Goal: Information Seeking & Learning: Learn about a topic

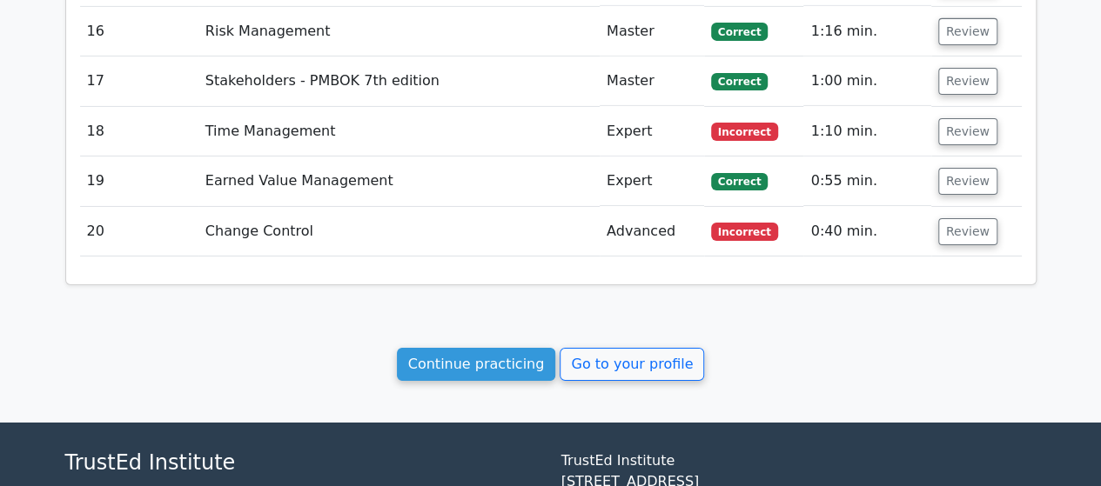
scroll to position [2992, 0]
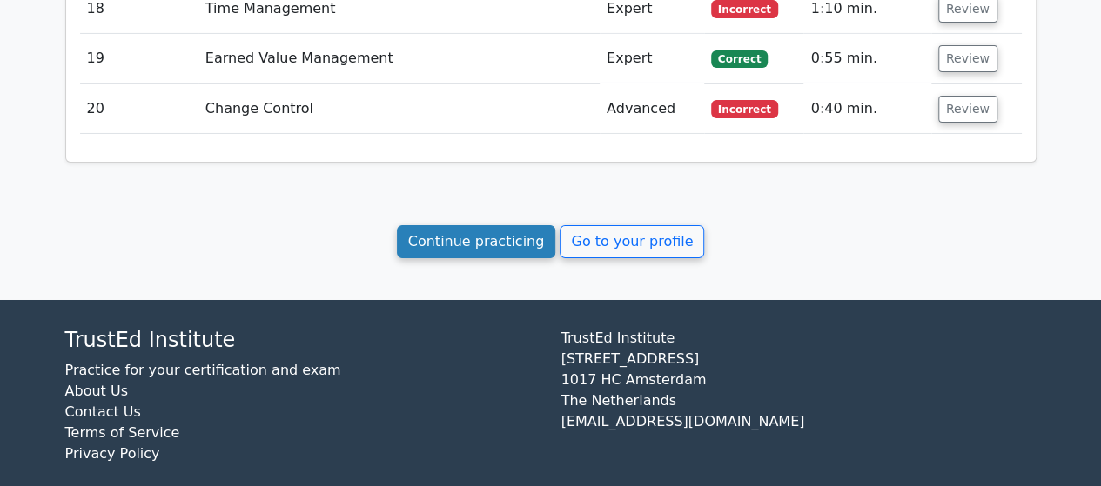
click at [477, 227] on link "Continue practicing" at bounding box center [476, 241] width 159 height 33
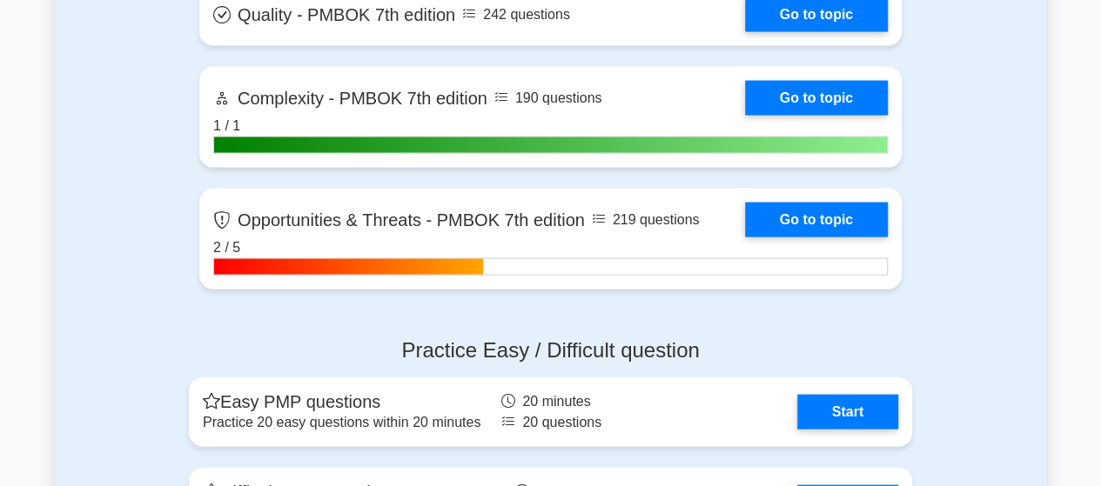
scroll to position [5220, 0]
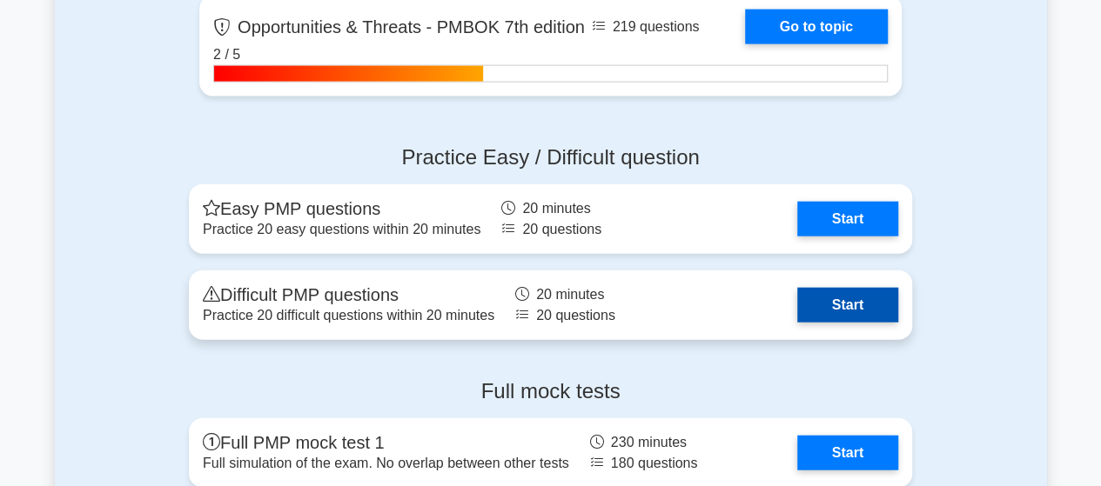
click at [797, 293] on link "Start" at bounding box center [847, 305] width 101 height 35
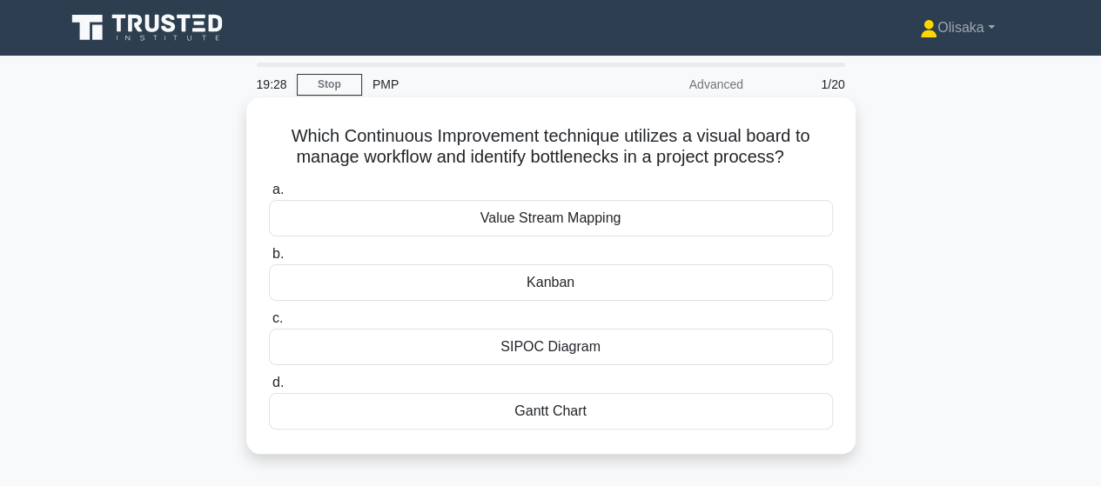
click at [563, 291] on div "Kanban" at bounding box center [551, 282] width 564 height 37
click at [269, 260] on input "b. Kanban" at bounding box center [269, 254] width 0 height 11
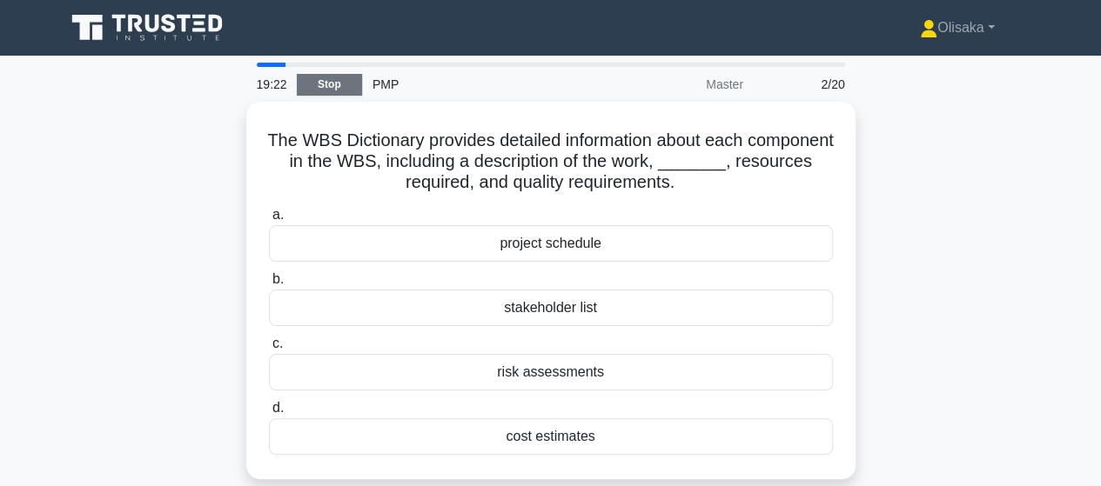
click at [320, 87] on link "Stop" at bounding box center [329, 85] width 65 height 22
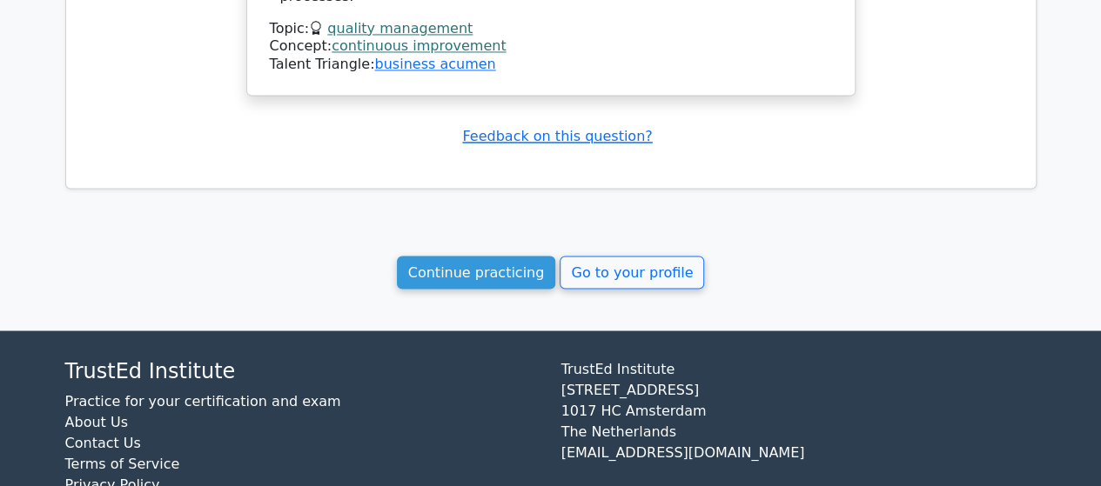
scroll to position [1434, 0]
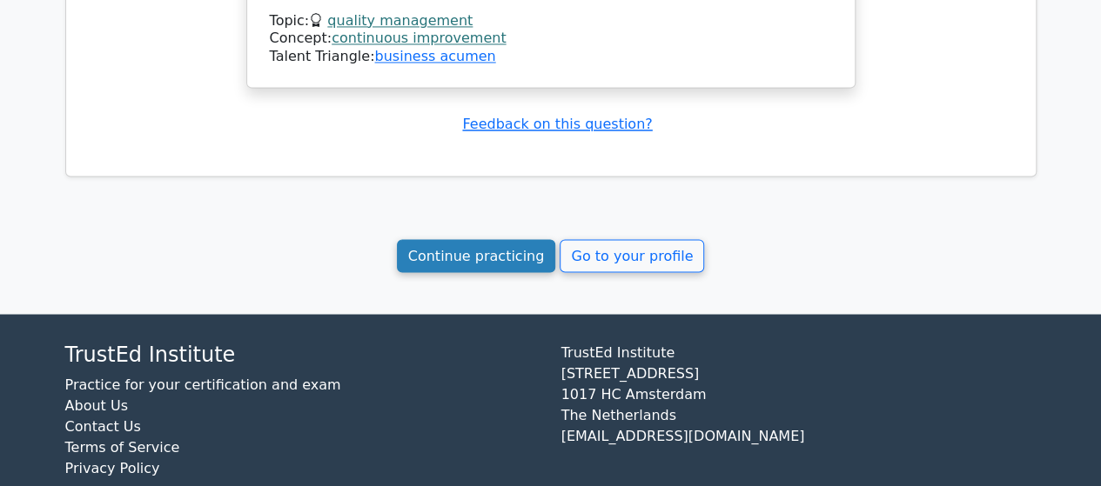
click at [472, 239] on link "Continue practicing" at bounding box center [476, 255] width 159 height 33
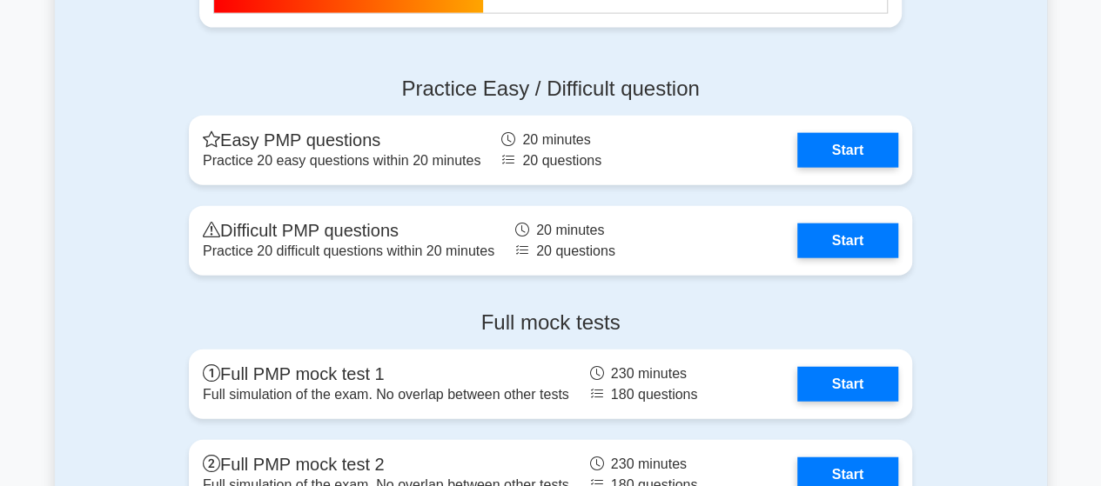
scroll to position [5307, 0]
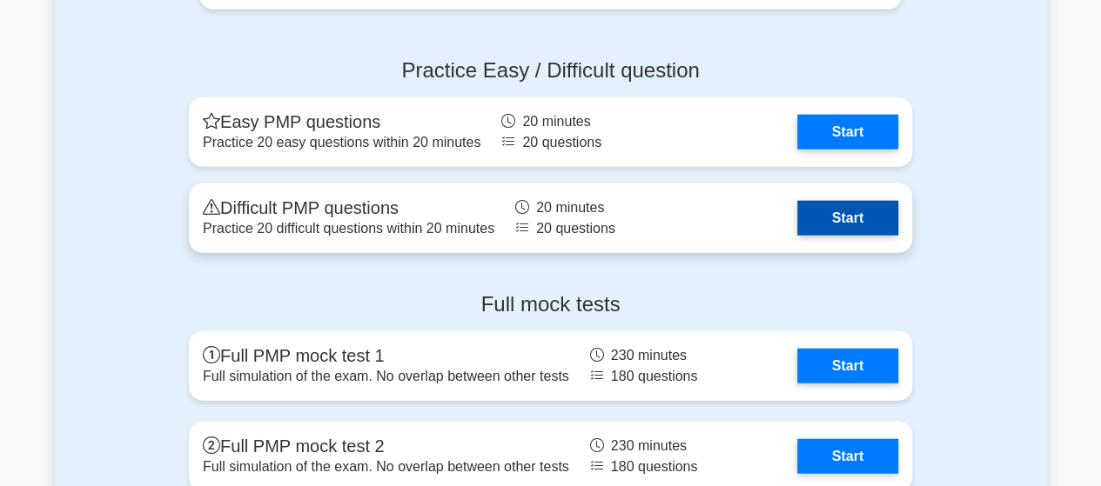
click at [797, 204] on link "Start" at bounding box center [847, 218] width 101 height 35
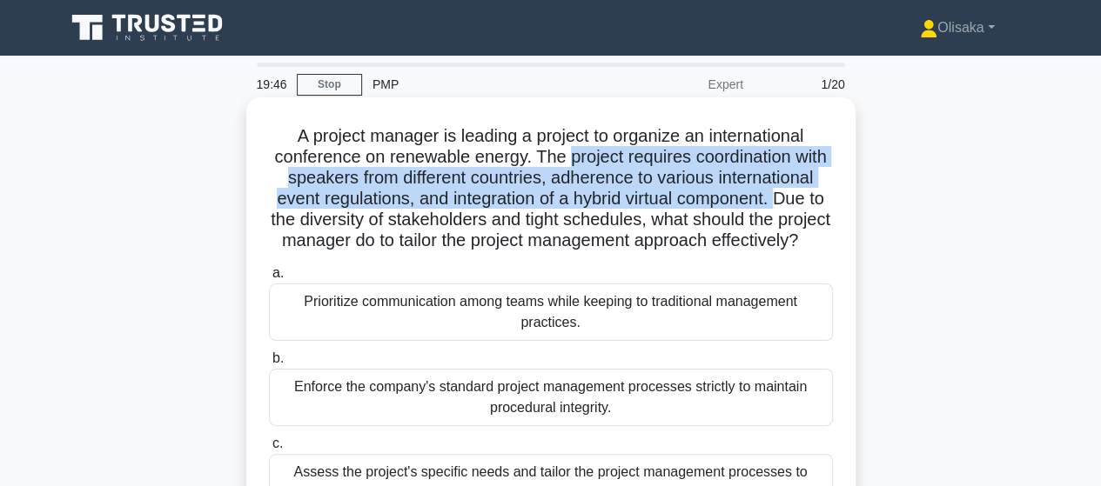
drag, startPoint x: 584, startPoint y: 159, endPoint x: 377, endPoint y: 227, distance: 217.9
click at [377, 227] on h5 "A project manager is leading a project to organize an international conference …" at bounding box center [550, 188] width 567 height 127
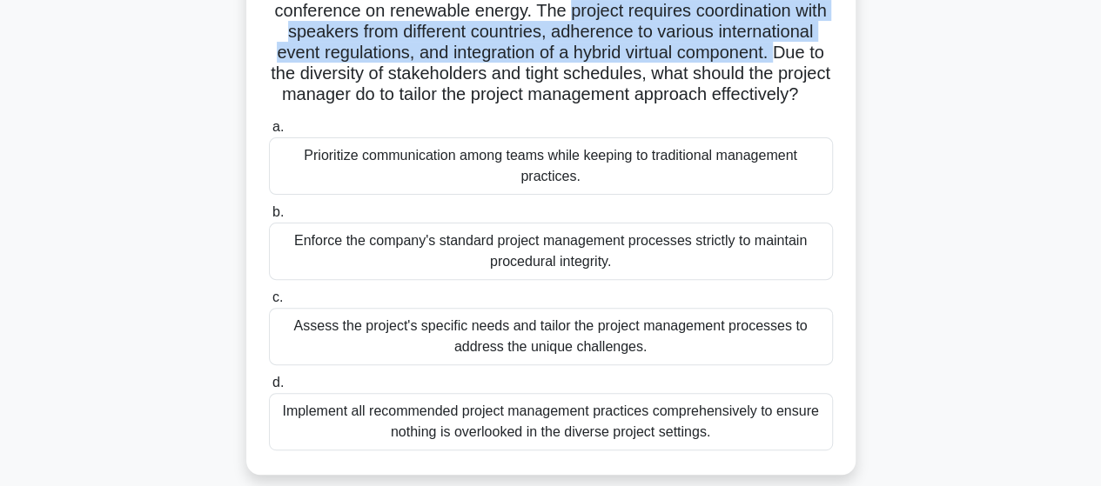
scroll to position [174, 0]
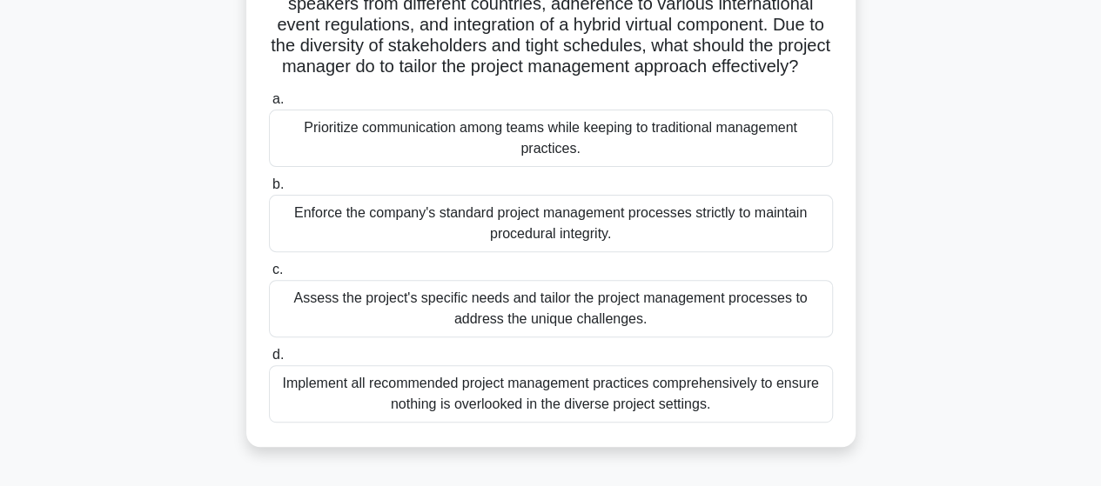
click at [484, 333] on div "Assess the project's specific needs and tailor the project management processes…" at bounding box center [551, 308] width 564 height 57
click at [269, 276] on input "c. Assess the project's specific needs and tailor the project management proces…" at bounding box center [269, 269] width 0 height 11
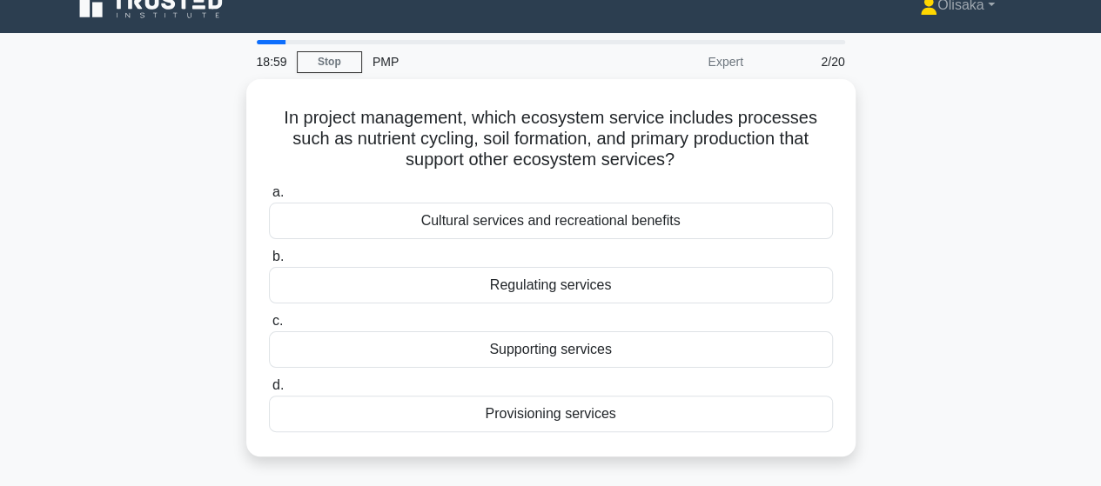
scroll to position [0, 0]
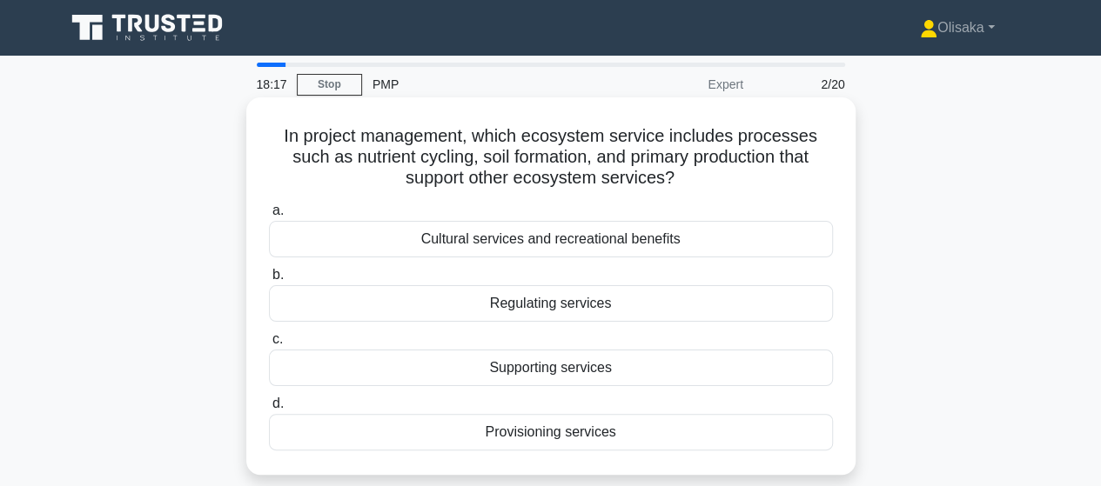
click at [549, 365] on div "Supporting services" at bounding box center [551, 368] width 564 height 37
click at [269, 345] on input "c. Supporting services" at bounding box center [269, 339] width 0 height 11
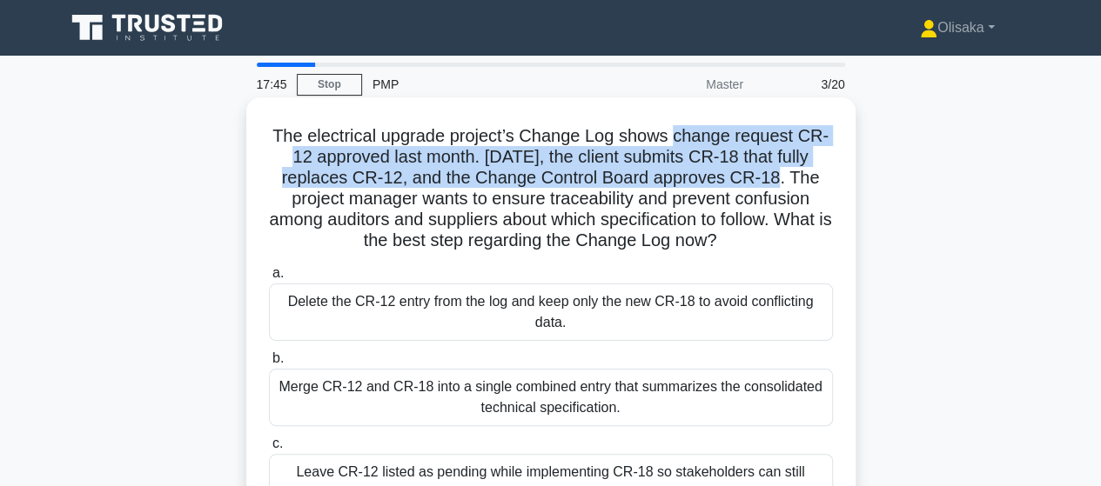
drag, startPoint x: 675, startPoint y: 138, endPoint x: 781, endPoint y: 184, distance: 115.7
click at [781, 184] on h5 "The electrical upgrade project’s Change Log shows change request CR-12 approved…" at bounding box center [550, 188] width 567 height 127
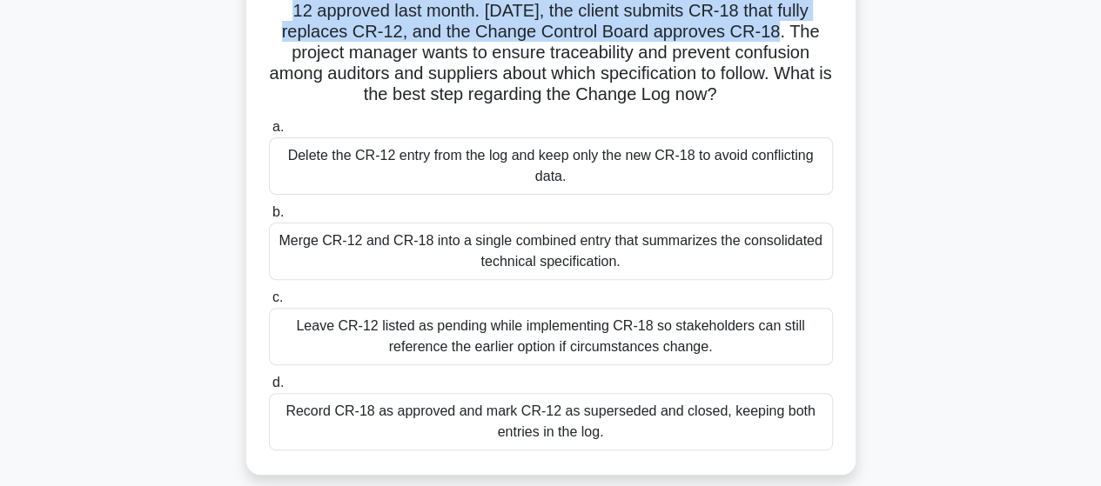
scroll to position [174, 0]
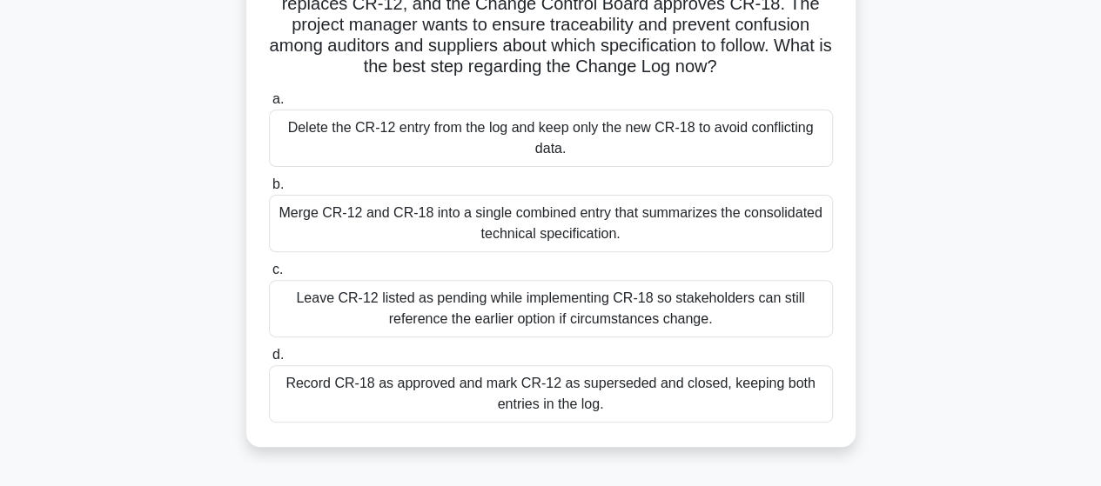
click at [529, 402] on div "Record CR-18 as approved and mark CR-12 as superseded and closed, keeping both …" at bounding box center [551, 393] width 564 height 57
click at [269, 361] on input "d. Record CR-18 as approved and mark CR-12 as superseded and closed, keeping bo…" at bounding box center [269, 355] width 0 height 11
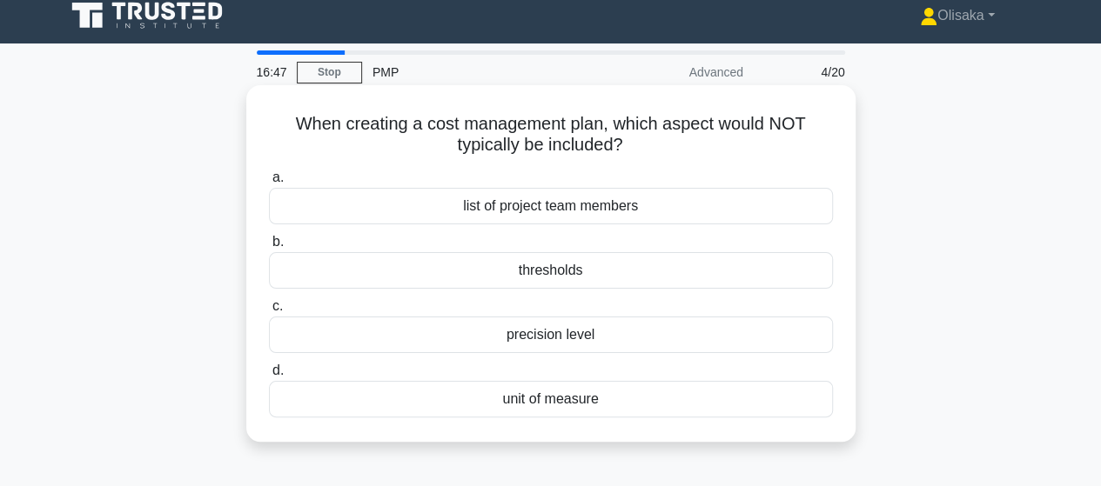
scroll to position [0, 0]
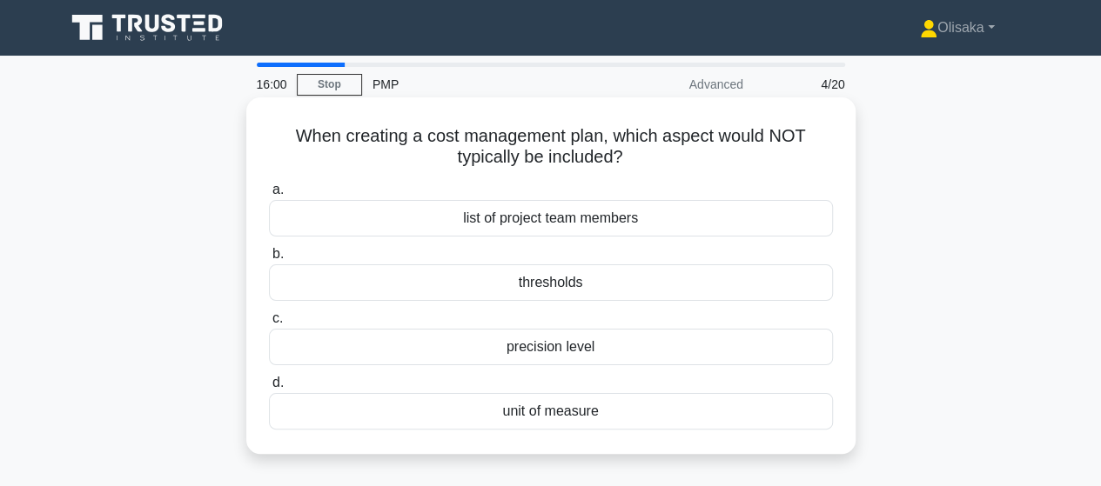
click at [557, 346] on div "precision level" at bounding box center [551, 347] width 564 height 37
click at [269, 325] on input "c. precision level" at bounding box center [269, 318] width 0 height 11
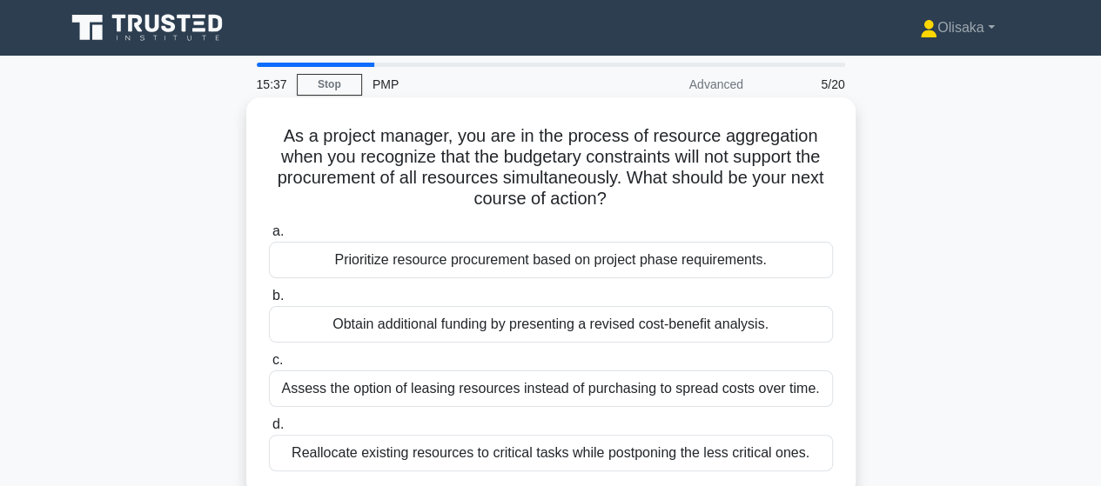
click at [572, 266] on div "Prioritize resource procurement based on project phase requirements." at bounding box center [551, 260] width 564 height 37
click at [269, 238] on input "a. Prioritize resource procurement based on project phase requirements." at bounding box center [269, 231] width 0 height 11
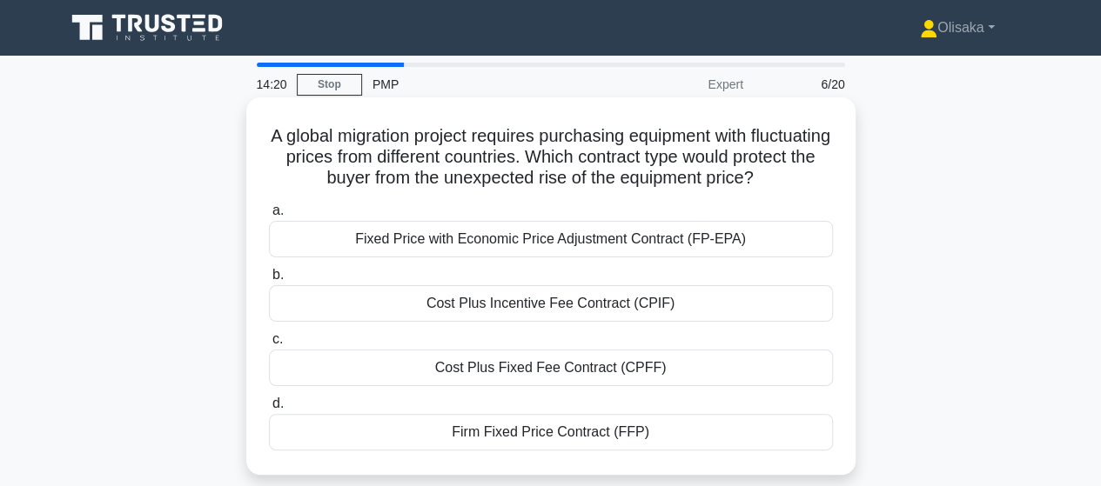
click at [569, 311] on div "Cost Plus Incentive Fee Contract (CPIF)" at bounding box center [551, 303] width 564 height 37
click at [269, 281] on input "b. Cost Plus Incentive Fee Contract (CPIF)" at bounding box center [269, 275] width 0 height 11
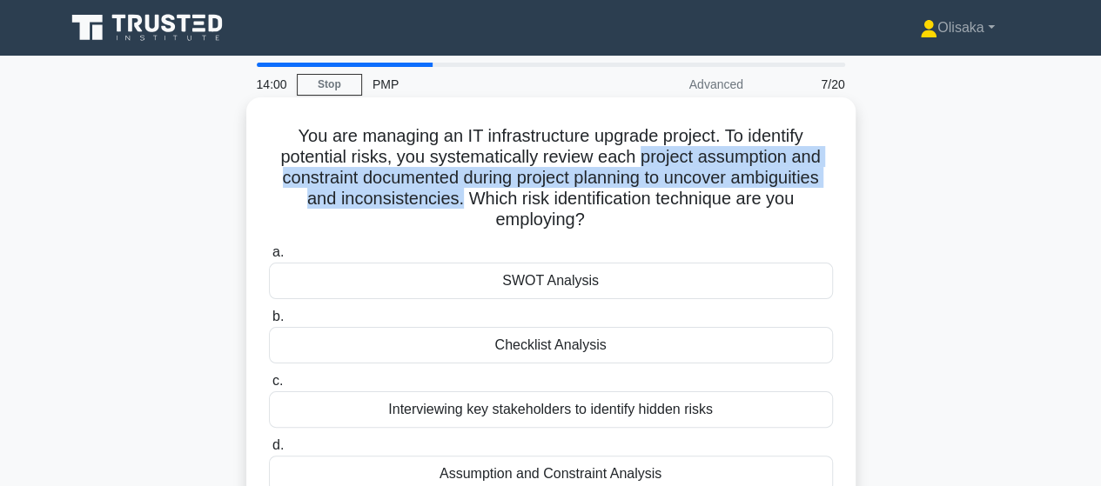
drag, startPoint x: 638, startPoint y: 160, endPoint x: 456, endPoint y: 205, distance: 187.4
click at [456, 205] on h5 "You are managing an IT infrastructure upgrade project. To identify potential ri…" at bounding box center [550, 178] width 567 height 106
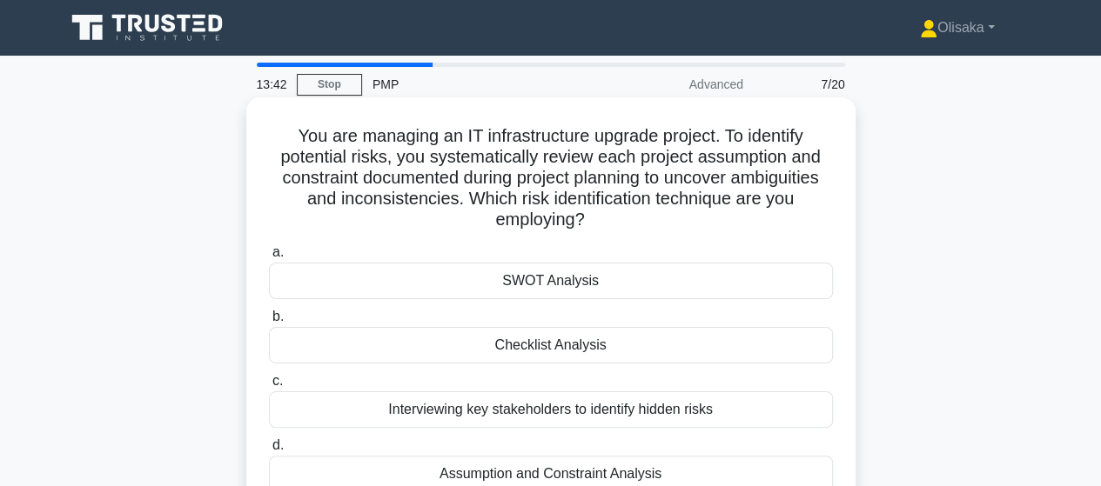
click at [545, 476] on div "Assumption and Constraint Analysis" at bounding box center [551, 474] width 564 height 37
click at [269, 452] on input "d. Assumption and Constraint Analysis" at bounding box center [269, 445] width 0 height 11
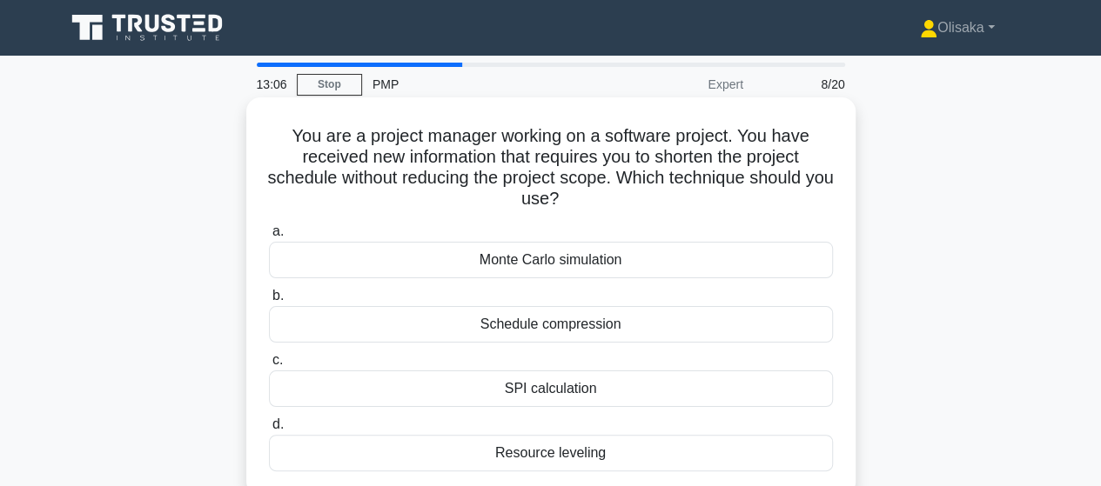
click at [545, 330] on div "Schedule compression" at bounding box center [551, 324] width 564 height 37
click at [269, 302] on input "b. Schedule compression" at bounding box center [269, 296] width 0 height 11
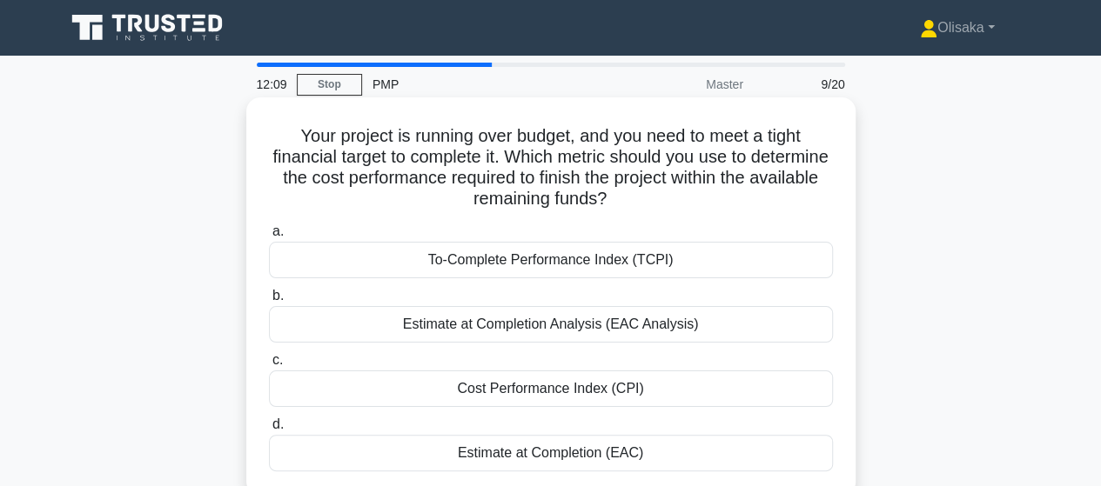
click at [549, 267] on div "To-Complete Performance Index (TCPI)" at bounding box center [551, 260] width 564 height 37
click at [269, 238] on input "a. To-Complete Performance Index (TCPI)" at bounding box center [269, 231] width 0 height 11
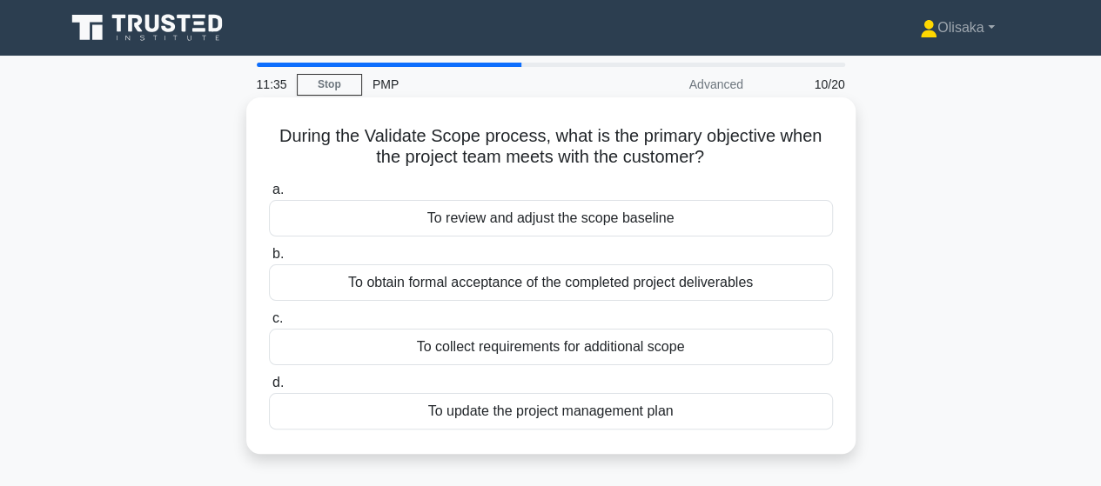
click at [536, 294] on div "To obtain formal acceptance of the completed project deliverables" at bounding box center [551, 282] width 564 height 37
click at [269, 260] on input "b. To obtain formal acceptance of the completed project deliverables" at bounding box center [269, 254] width 0 height 11
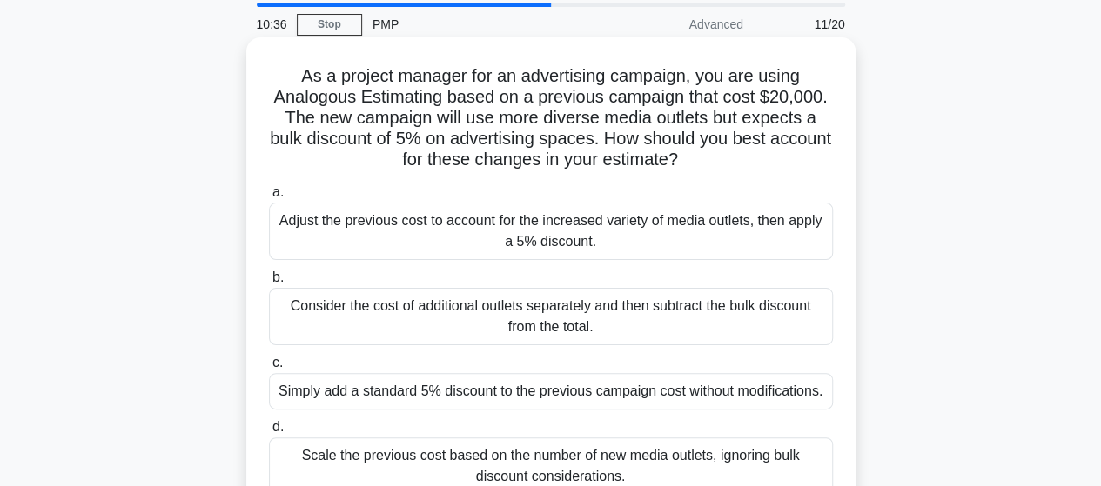
scroll to position [87, 0]
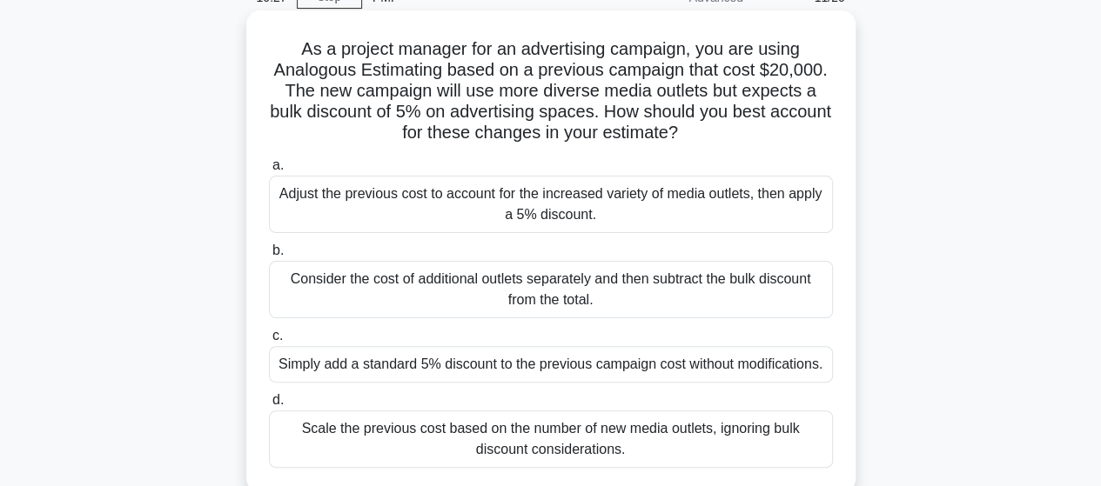
click at [506, 190] on div "Adjust the previous cost to account for the increased variety of media outlets,…" at bounding box center [551, 204] width 564 height 57
click at [269, 171] on input "a. Adjust the previous cost to account for the increased variety of media outle…" at bounding box center [269, 165] width 0 height 11
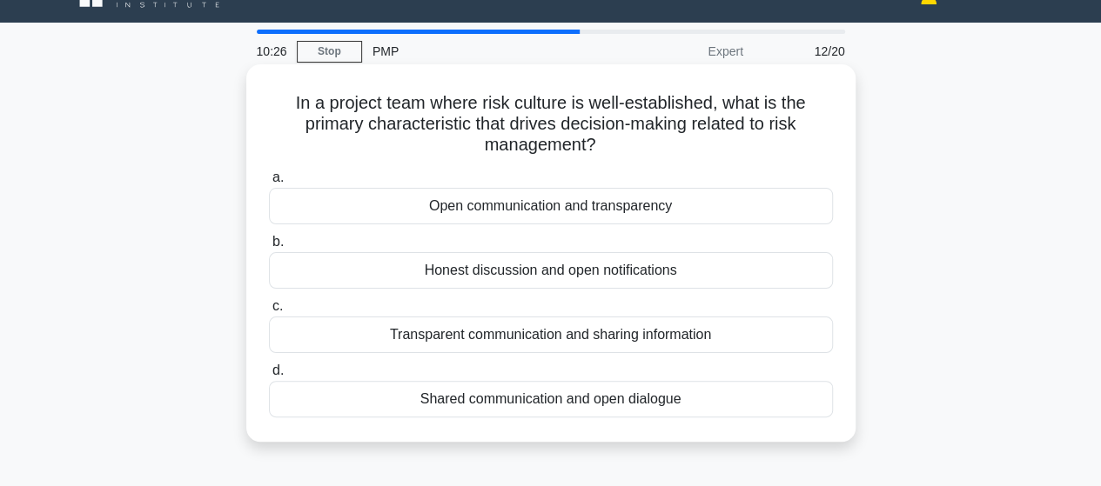
scroll to position [0, 0]
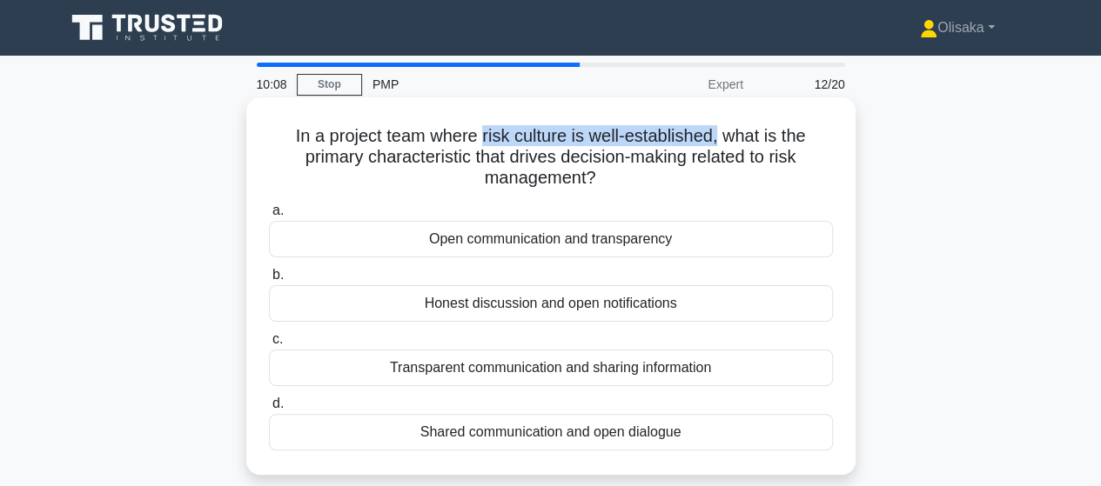
drag, startPoint x: 480, startPoint y: 136, endPoint x: 722, endPoint y: 139, distance: 241.9
click at [722, 139] on h5 "In a project team where risk culture is well-established, what is the primary c…" at bounding box center [550, 157] width 567 height 64
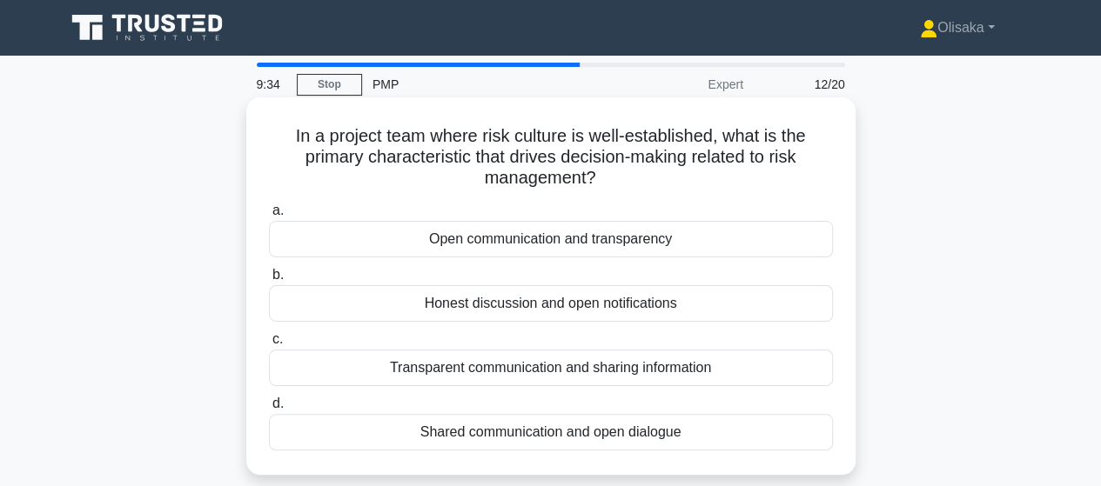
click at [519, 436] on div "Shared communication and open dialogue" at bounding box center [551, 432] width 564 height 37
click at [269, 410] on input "d. Shared communication and open dialogue" at bounding box center [269, 403] width 0 height 11
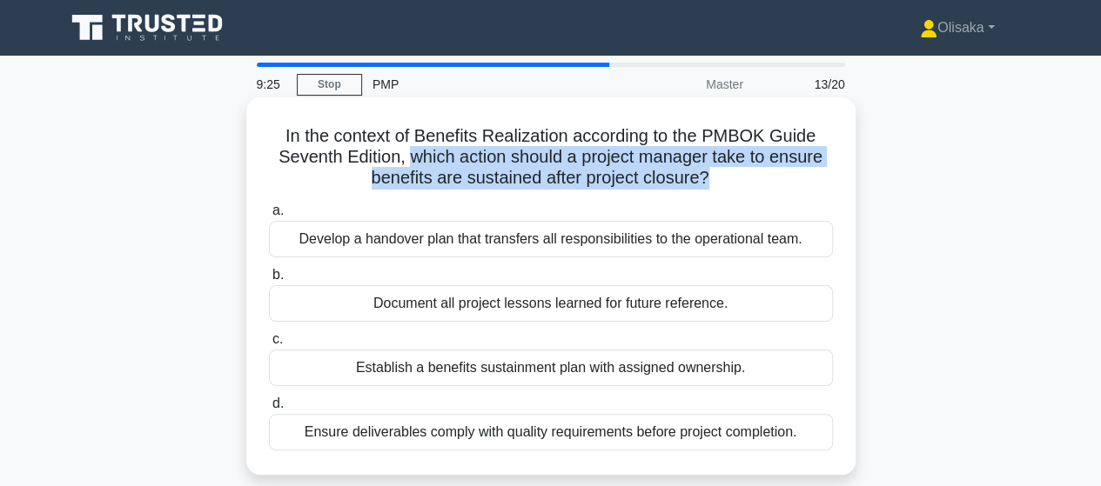
drag, startPoint x: 409, startPoint y: 158, endPoint x: 706, endPoint y: 176, distance: 298.1
click at [706, 176] on h5 "In the context of Benefits Realization according to the PMBOK Guide Seventh Edi…" at bounding box center [550, 157] width 567 height 64
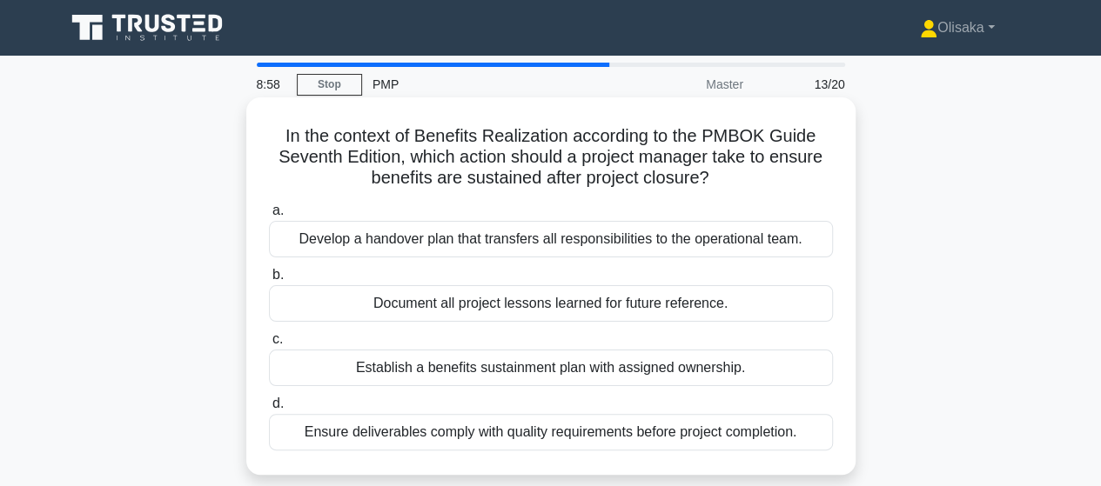
click at [546, 370] on div "Establish a benefits sustainment plan with assigned ownership." at bounding box center [551, 368] width 564 height 37
click at [269, 345] on input "c. Establish a benefits sustainment plan with assigned ownership." at bounding box center [269, 339] width 0 height 11
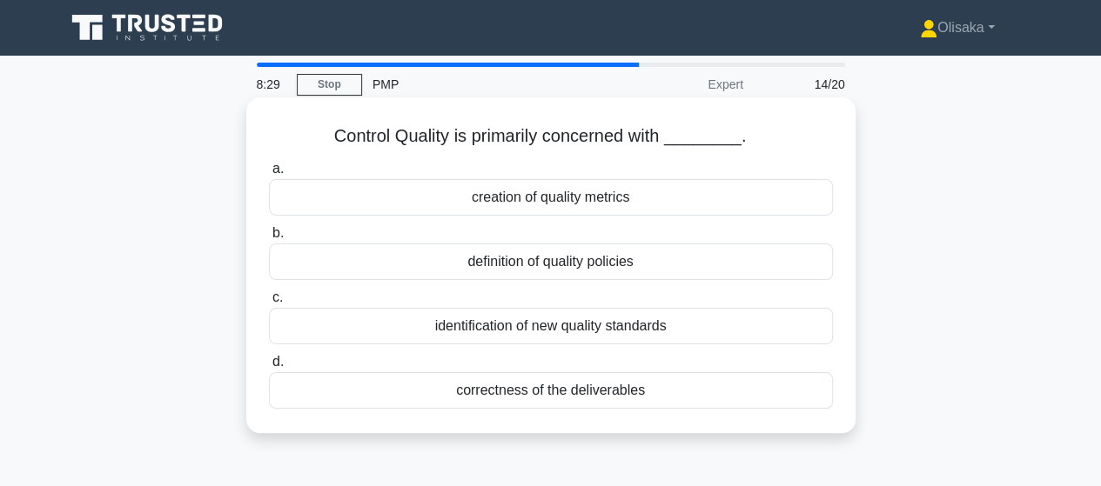
click at [567, 392] on div "correctness of the deliverables" at bounding box center [551, 390] width 564 height 37
click at [269, 368] on input "d. correctness of the deliverables" at bounding box center [269, 362] width 0 height 11
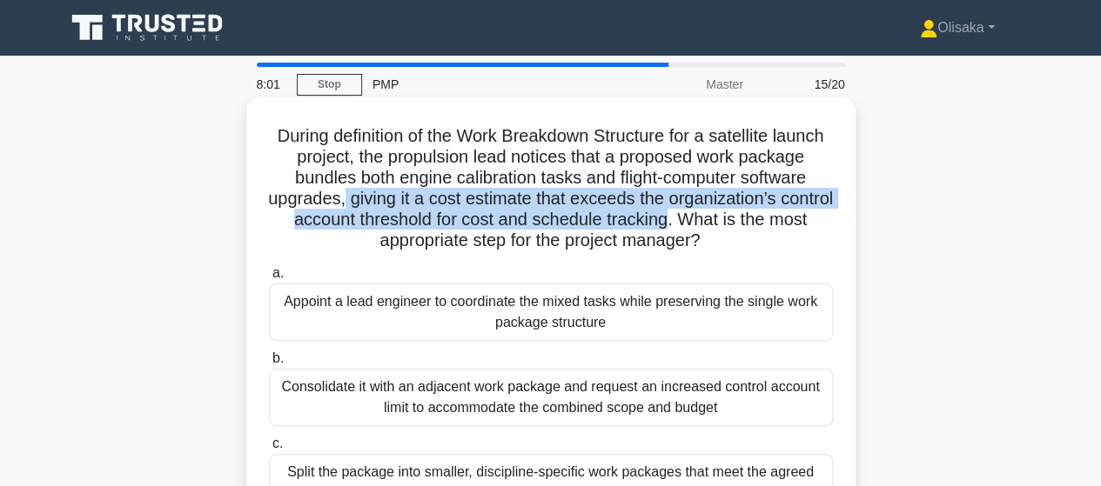
drag, startPoint x: 462, startPoint y: 199, endPoint x: 829, endPoint y: 215, distance: 367.5
click at [829, 215] on h5 "During definition of the Work Breakdown Structure for a satellite launch projec…" at bounding box center [550, 188] width 567 height 127
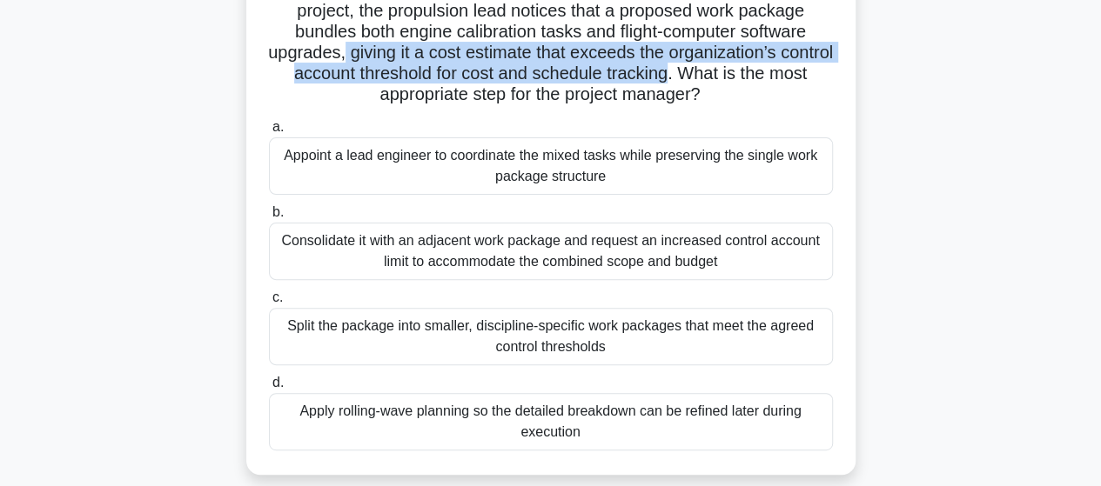
scroll to position [174, 0]
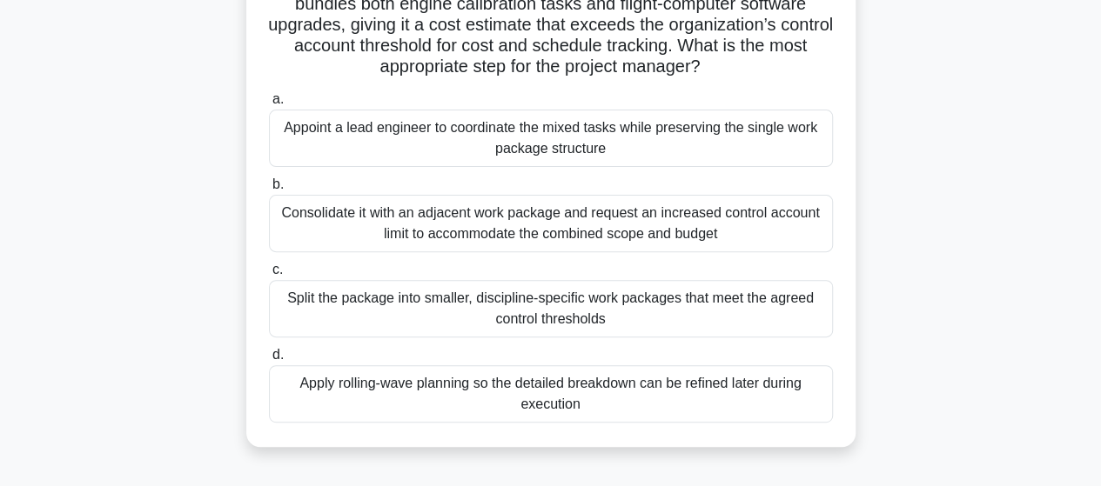
click at [583, 318] on div "Split the package into smaller, discipline-specific work packages that meet the…" at bounding box center [551, 308] width 564 height 57
click at [269, 276] on input "c. Split the package into smaller, discipline-specific work packages that meet …" at bounding box center [269, 269] width 0 height 11
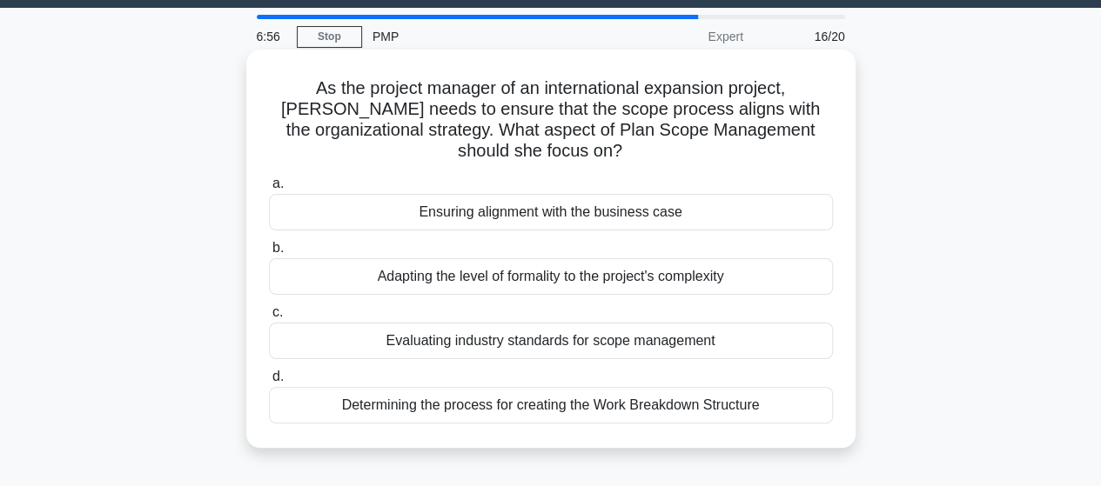
scroll to position [0, 0]
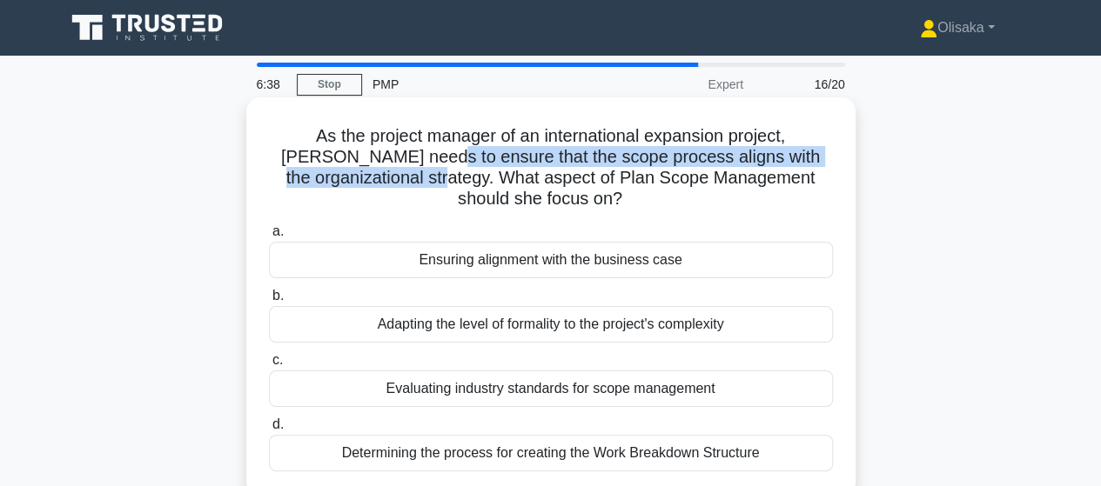
drag, startPoint x: 449, startPoint y: 154, endPoint x: 478, endPoint y: 173, distance: 34.5
click at [478, 173] on h5 "As the project manager of an international expansion project, Samantha needs to…" at bounding box center [550, 167] width 567 height 85
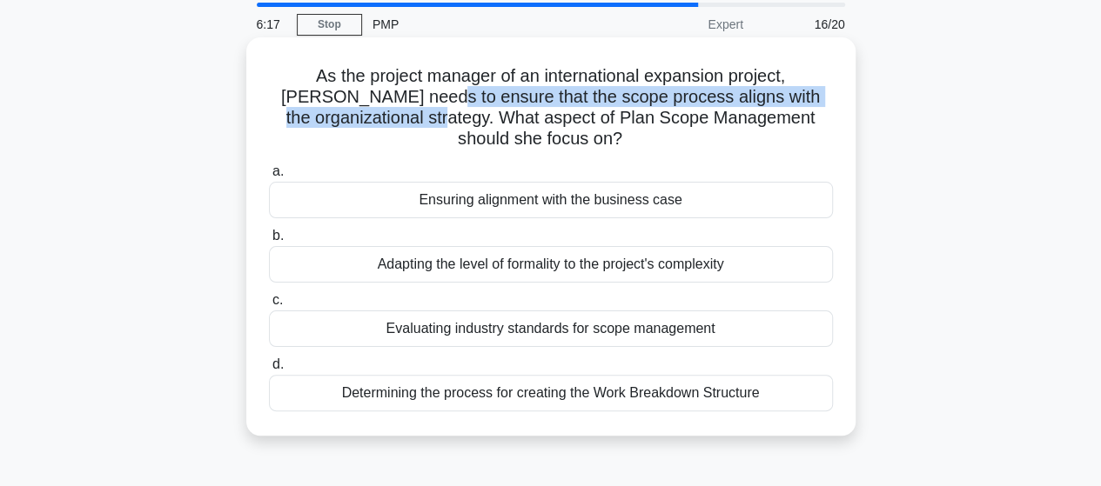
scroll to position [87, 0]
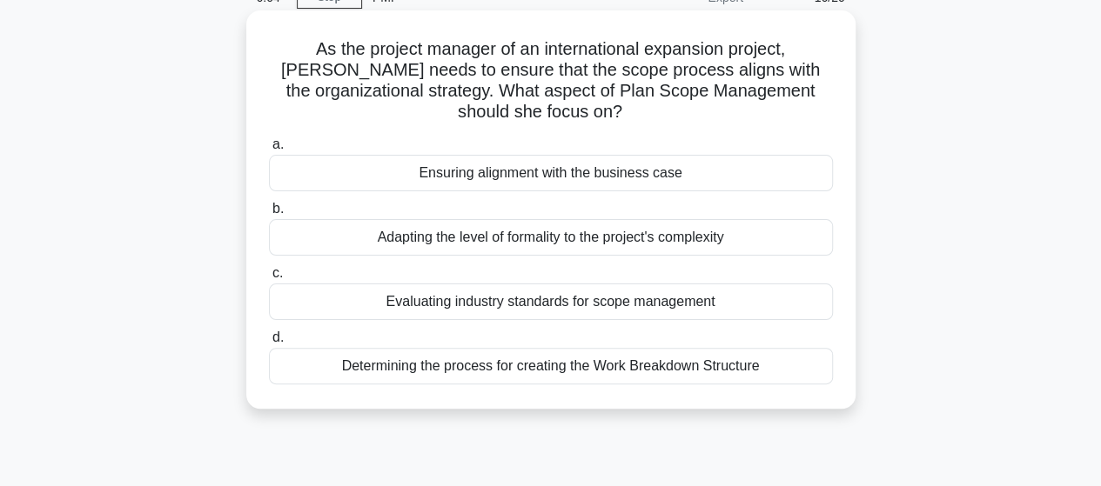
click at [536, 179] on div "Ensuring alignment with the business case" at bounding box center [551, 173] width 564 height 37
click at [269, 151] on input "a. Ensuring alignment with the business case" at bounding box center [269, 144] width 0 height 11
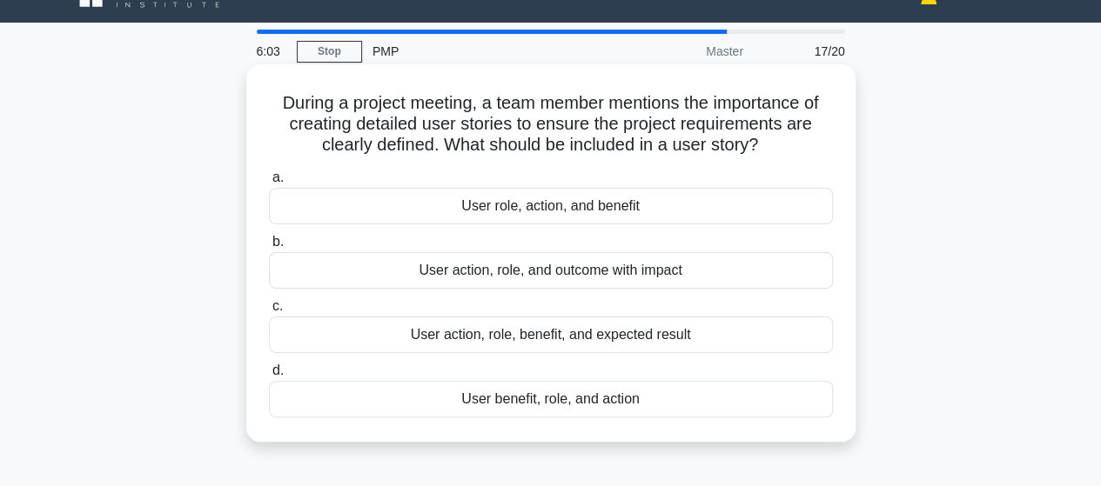
scroll to position [0, 0]
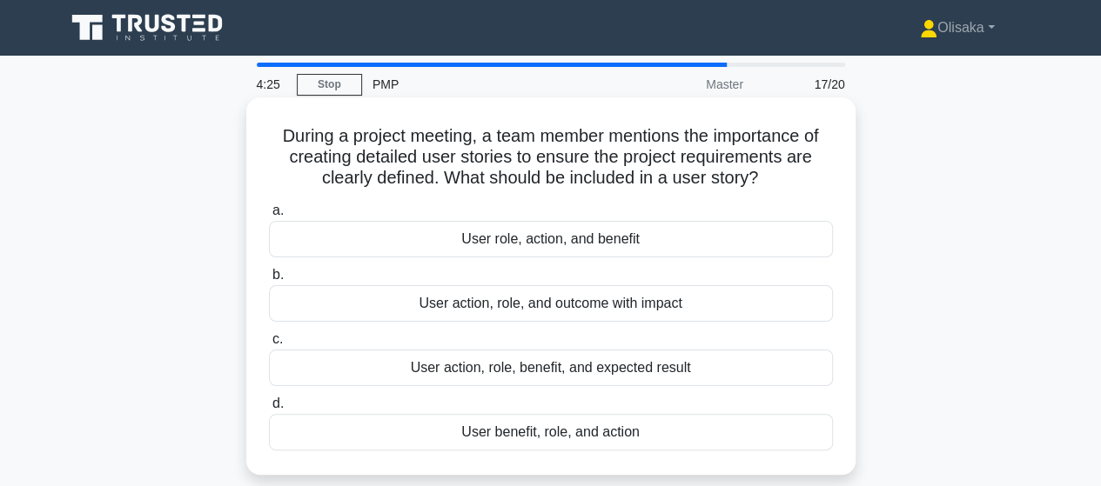
click at [553, 246] on div "User role, action, and benefit" at bounding box center [551, 239] width 564 height 37
click at [269, 217] on input "a. User role, action, and benefit" at bounding box center [269, 210] width 0 height 11
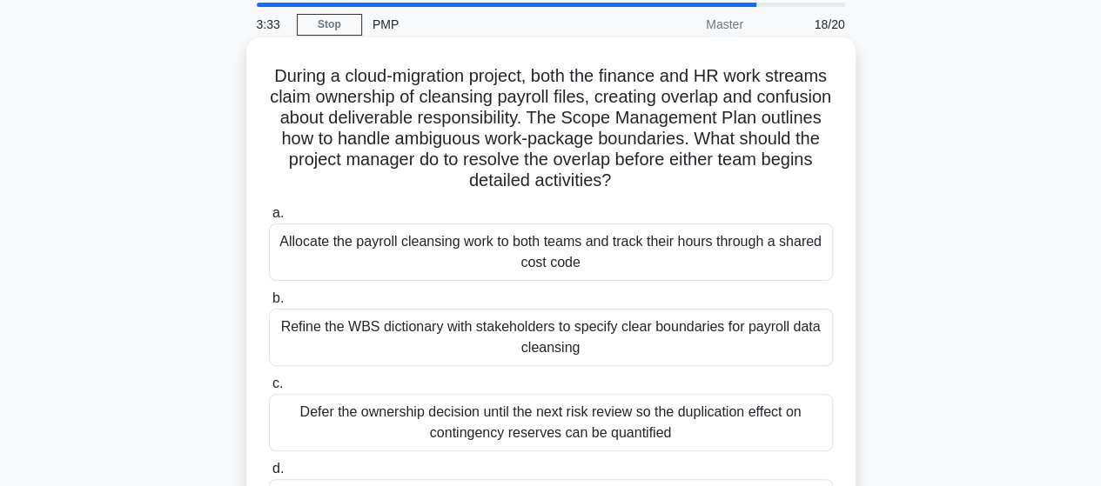
scroll to position [87, 0]
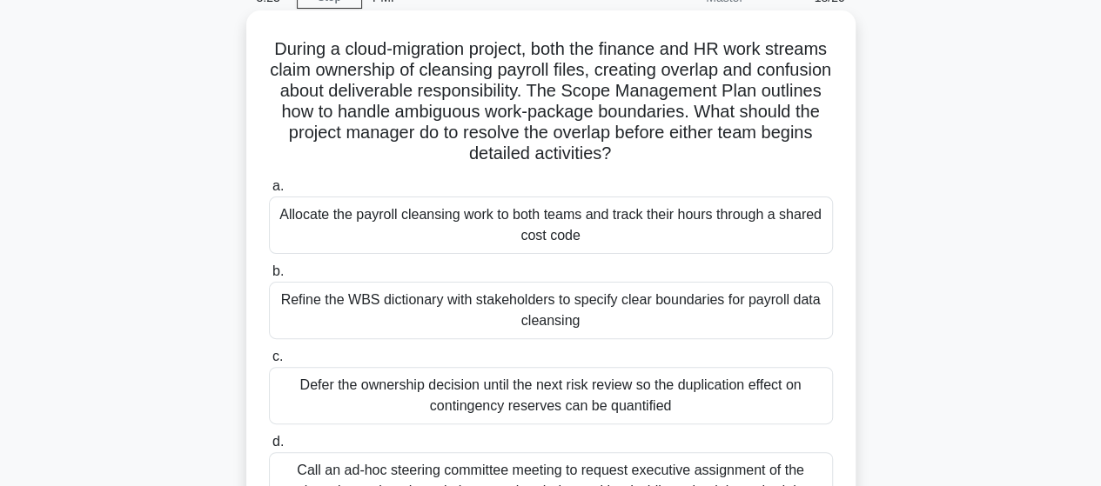
click at [499, 316] on div "Refine the WBS dictionary with stakeholders to specify clear boundaries for pay…" at bounding box center [551, 310] width 564 height 57
click at [269, 278] on input "b. Refine the WBS dictionary with stakeholders to specify clear boundaries for …" at bounding box center [269, 271] width 0 height 11
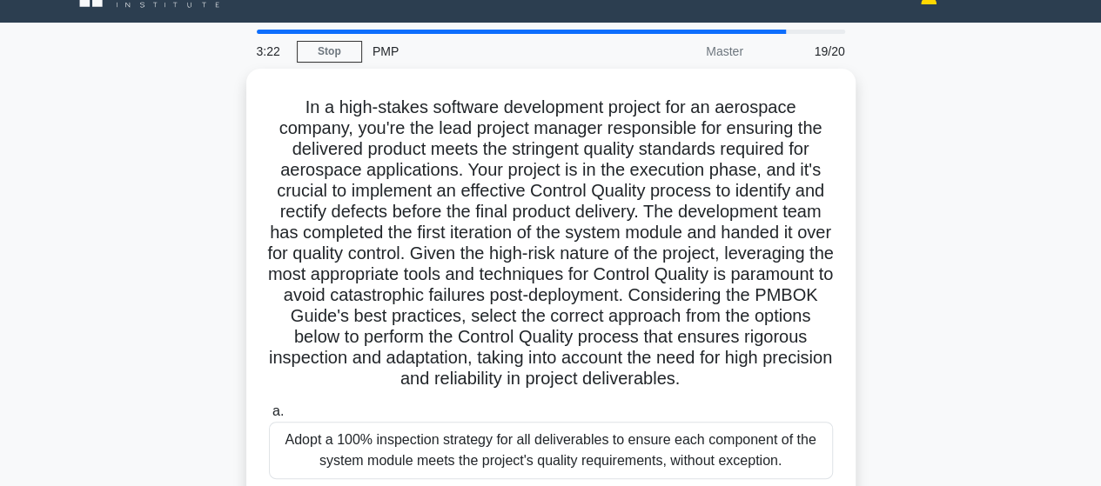
scroll to position [0, 0]
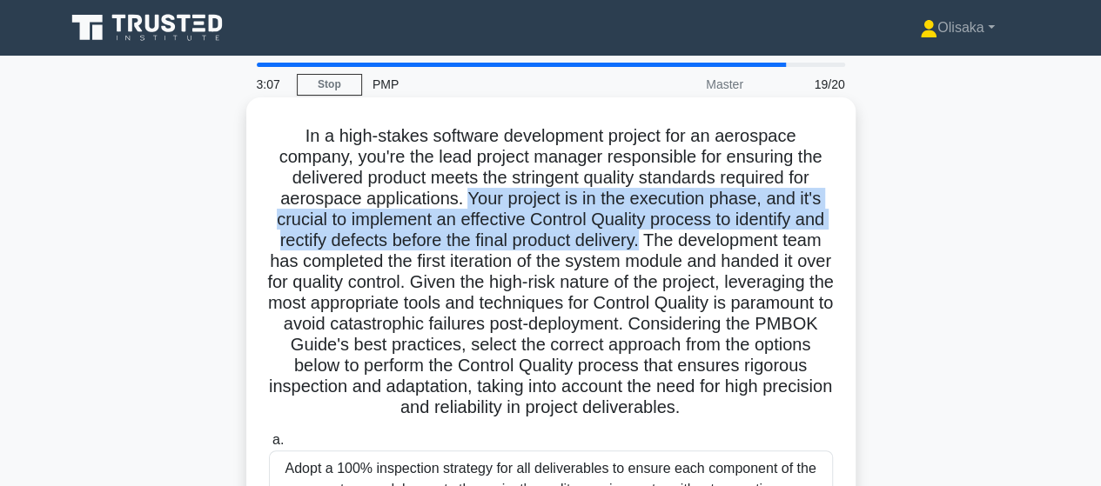
drag, startPoint x: 463, startPoint y: 204, endPoint x: 686, endPoint y: 238, distance: 225.4
click at [686, 238] on h5 "In a high-stakes software development project for an aerospace company, you're …" at bounding box center [550, 272] width 567 height 294
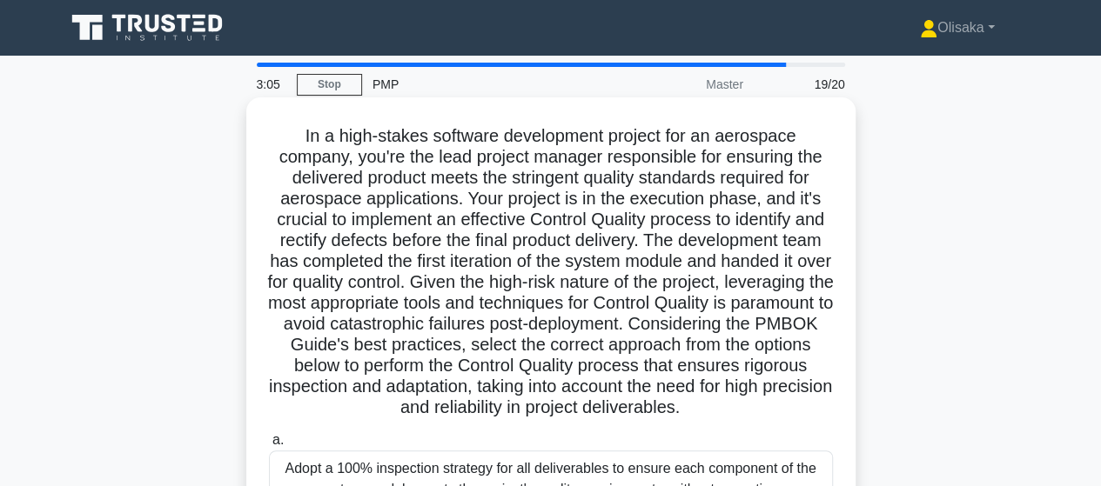
click at [693, 250] on h5 "In a high-stakes software development project for an aerospace company, you're …" at bounding box center [550, 272] width 567 height 294
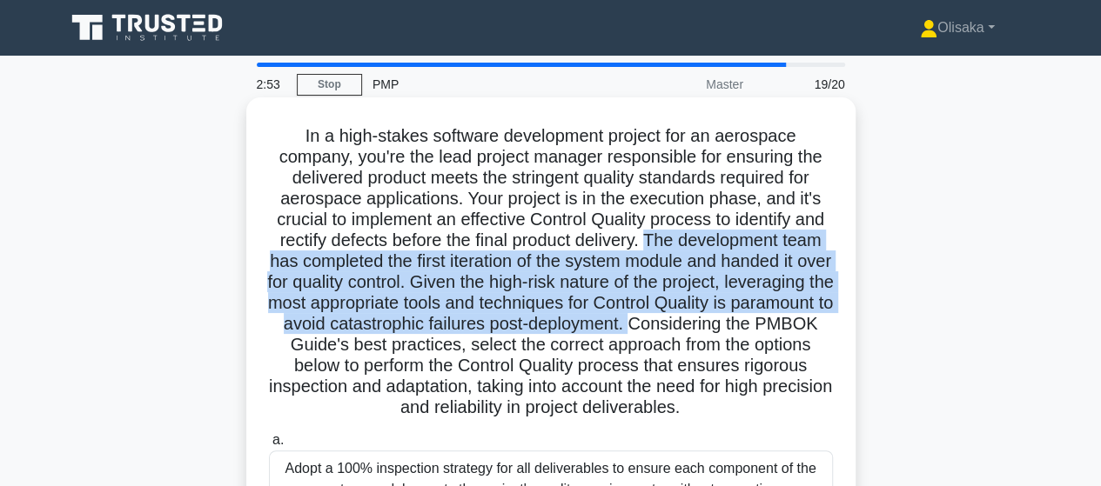
drag, startPoint x: 691, startPoint y: 242, endPoint x: 381, endPoint y: 351, distance: 328.3
click at [381, 351] on h5 "In a high-stakes software development project for an aerospace company, you're …" at bounding box center [550, 272] width 567 height 294
drag, startPoint x: 753, startPoint y: 350, endPoint x: 689, endPoint y: 420, distance: 95.5
click at [689, 419] on h5 "In a high-stakes software development project for an aerospace company, you're …" at bounding box center [550, 272] width 567 height 294
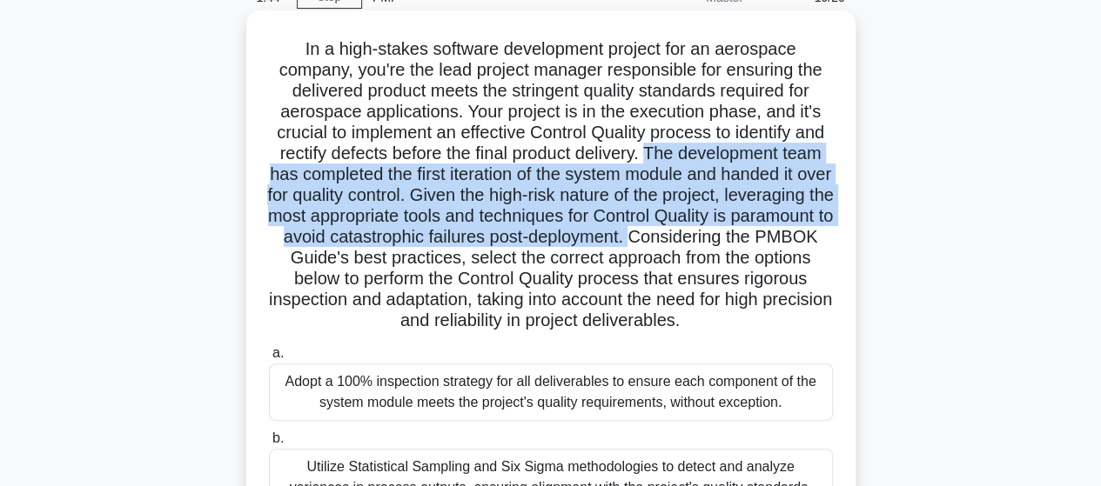
scroll to position [261, 0]
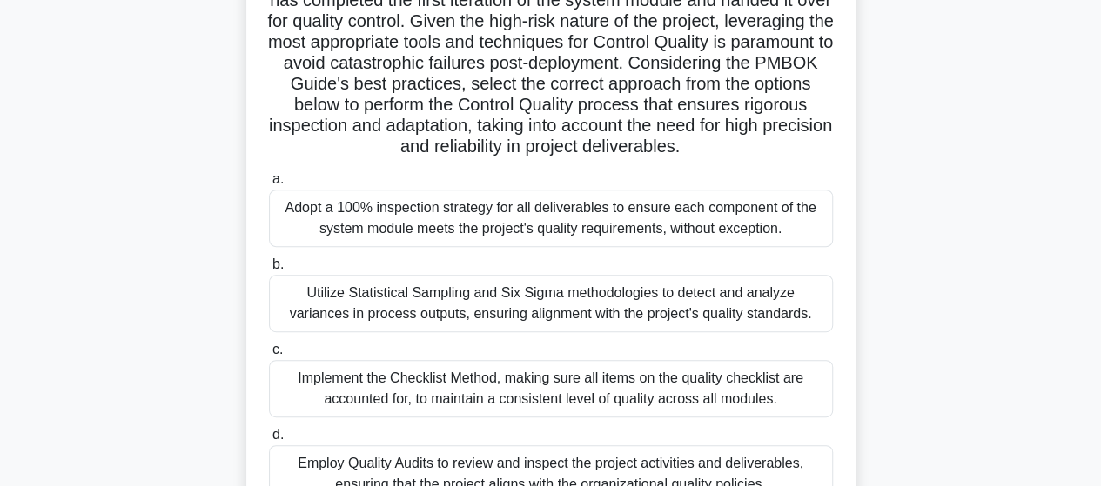
click at [520, 245] on div "Adopt a 100% inspection strategy for all deliverables to ensure each component …" at bounding box center [551, 218] width 564 height 57
click at [269, 185] on input "a. Adopt a 100% inspection strategy for all deliverables to ensure each compone…" at bounding box center [269, 179] width 0 height 11
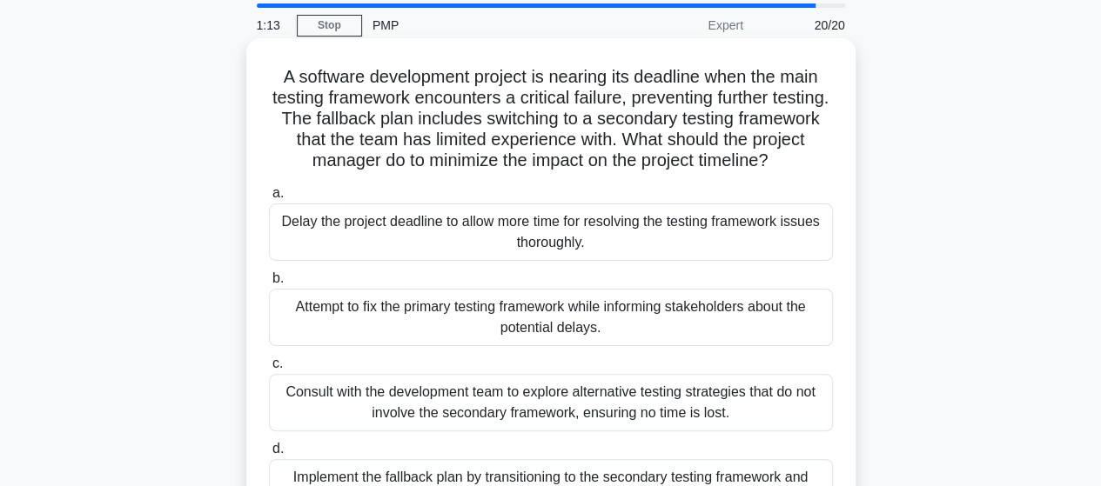
scroll to position [87, 0]
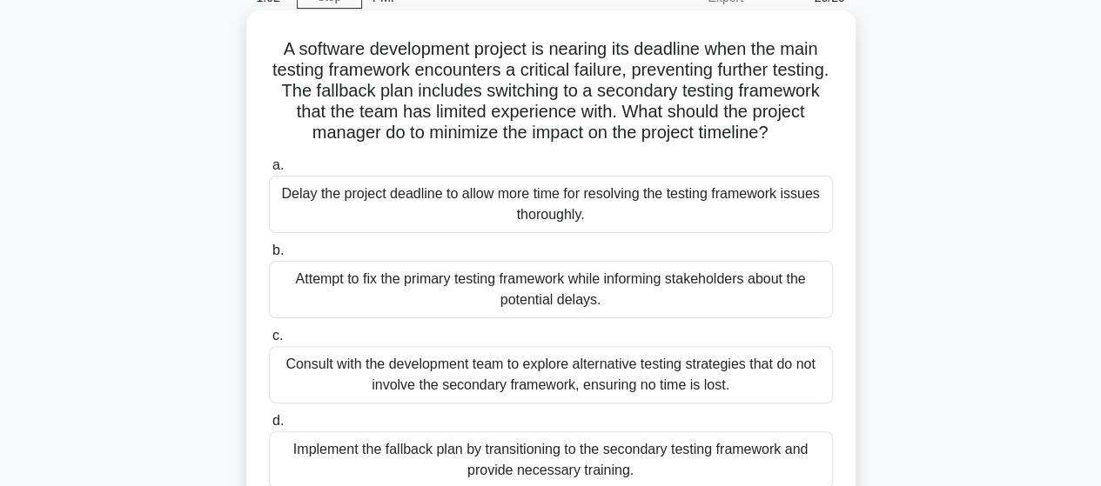
click at [499, 381] on div "Consult with the development team to explore alternative testing strategies tha…" at bounding box center [551, 374] width 564 height 57
click at [269, 342] on input "c. Consult with the development team to explore alternative testing strategies …" at bounding box center [269, 336] width 0 height 11
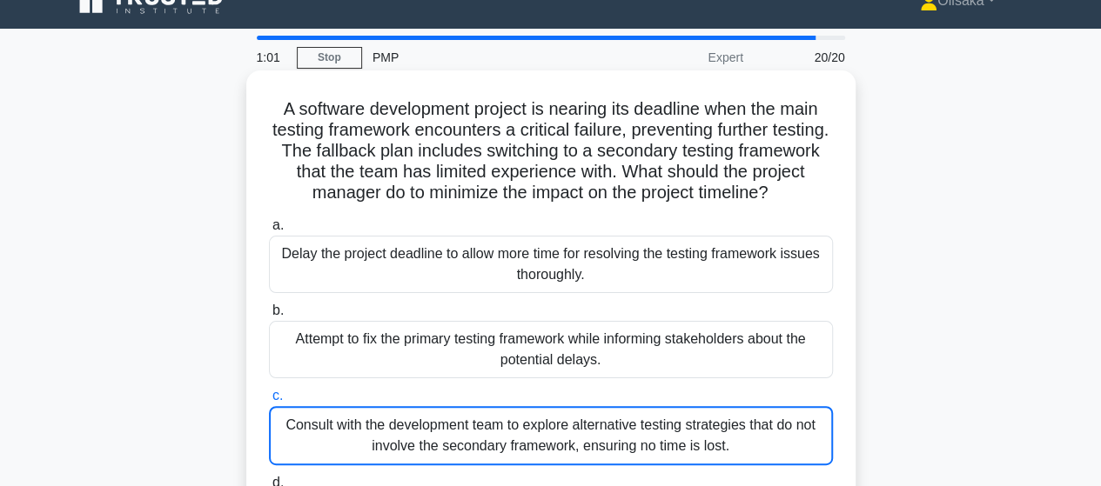
scroll to position [0, 0]
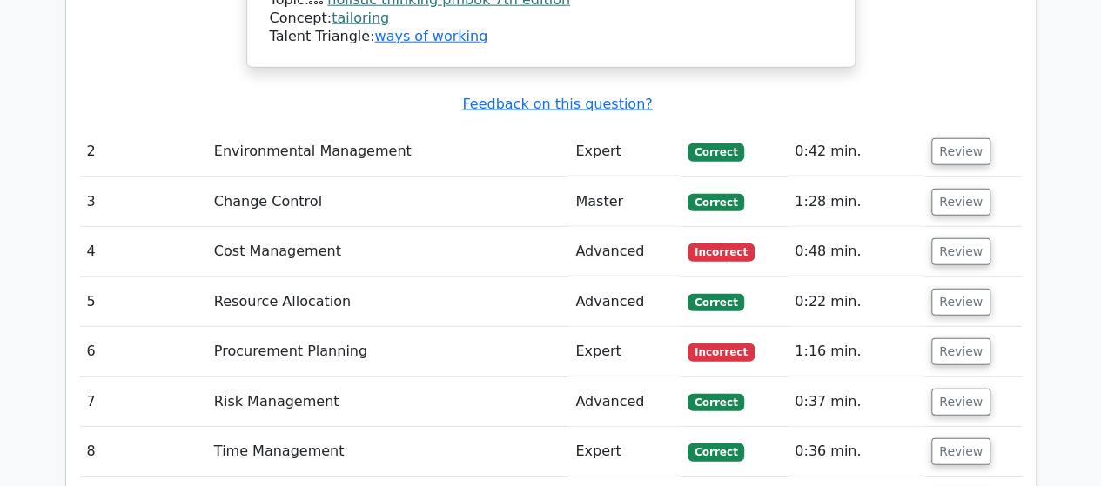
scroll to position [2262, 0]
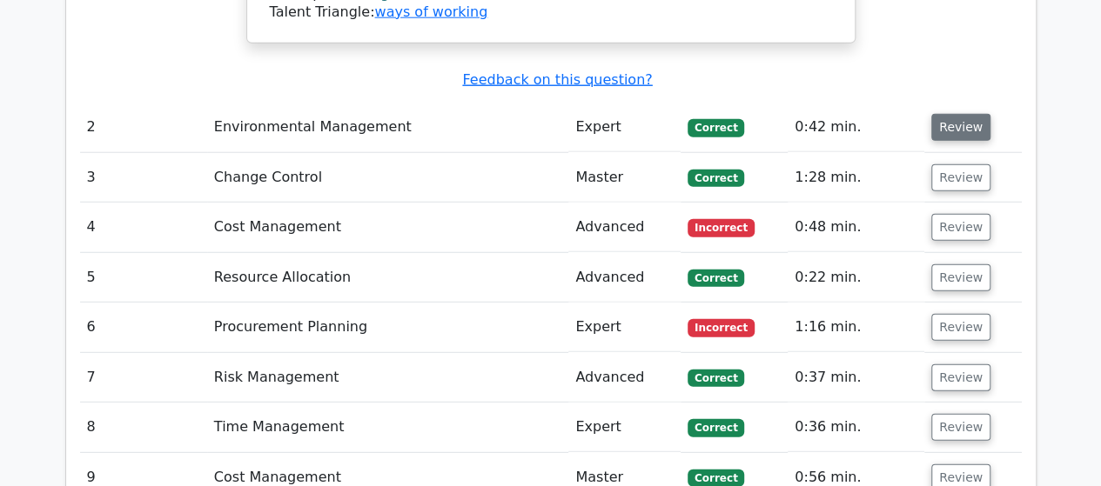
click at [951, 114] on button "Review" at bounding box center [960, 127] width 59 height 27
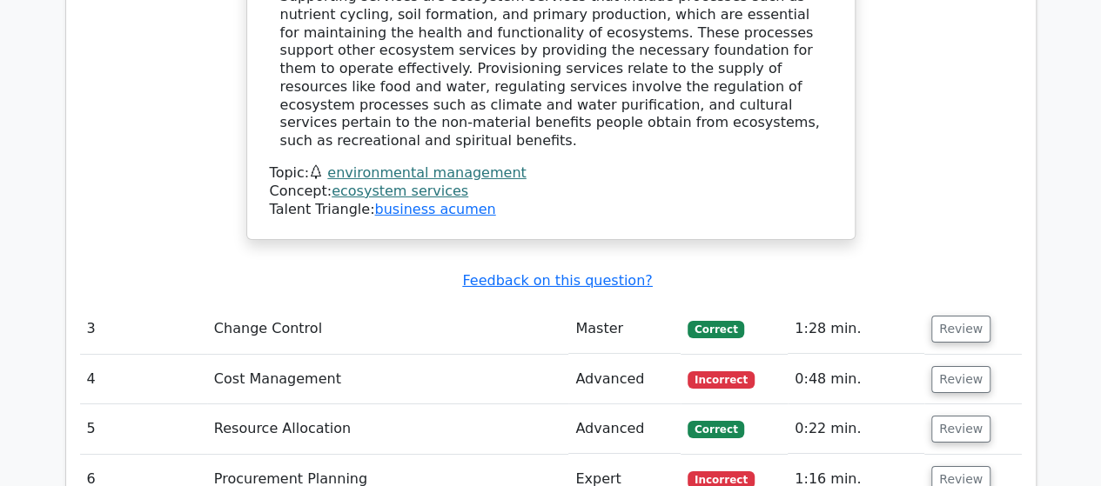
scroll to position [2958, 0]
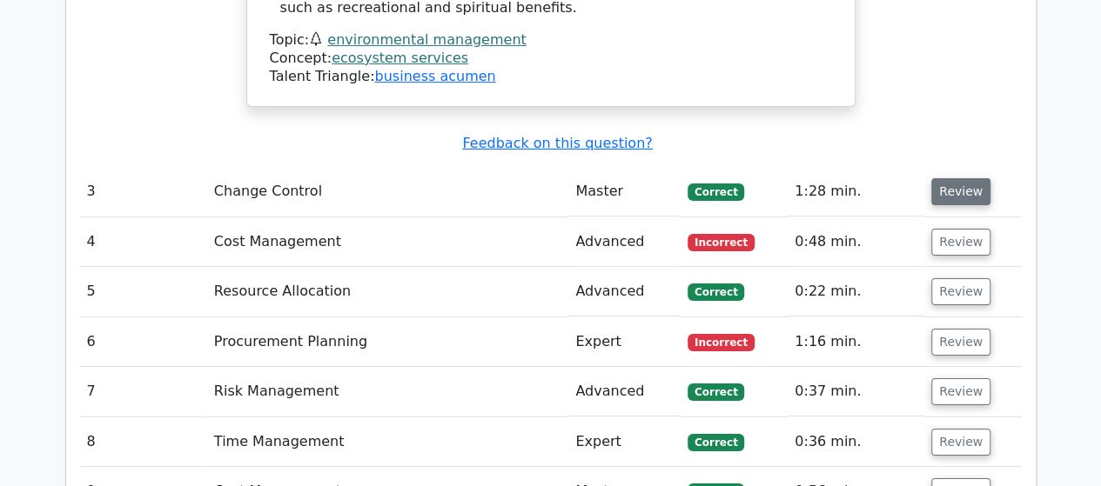
click at [960, 178] on button "Review" at bounding box center [960, 191] width 59 height 27
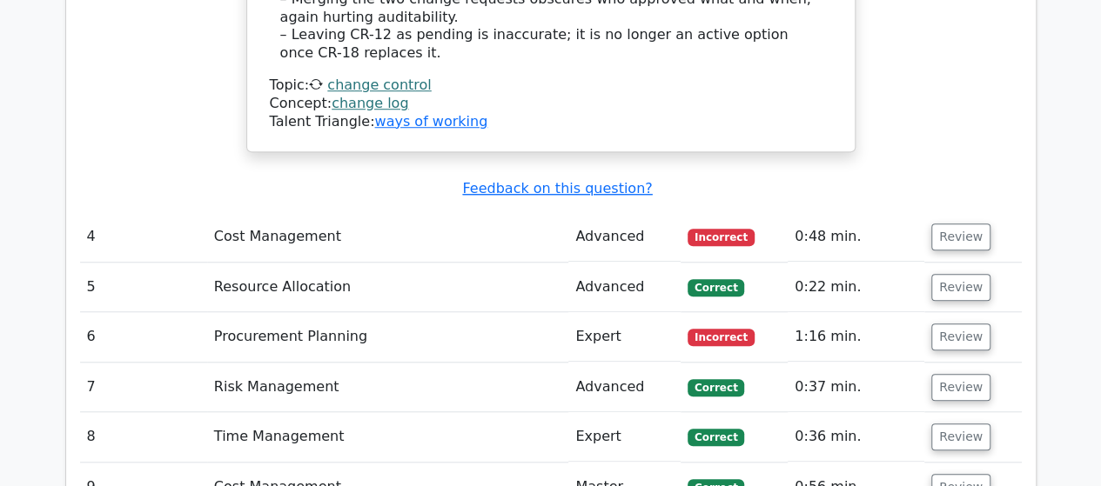
scroll to position [3967, 0]
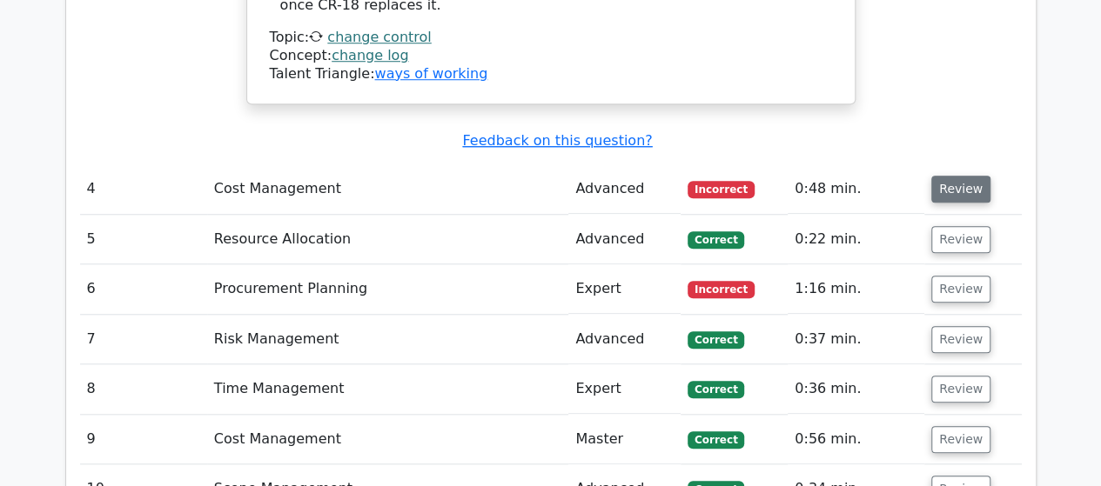
click at [948, 176] on button "Review" at bounding box center [960, 189] width 59 height 27
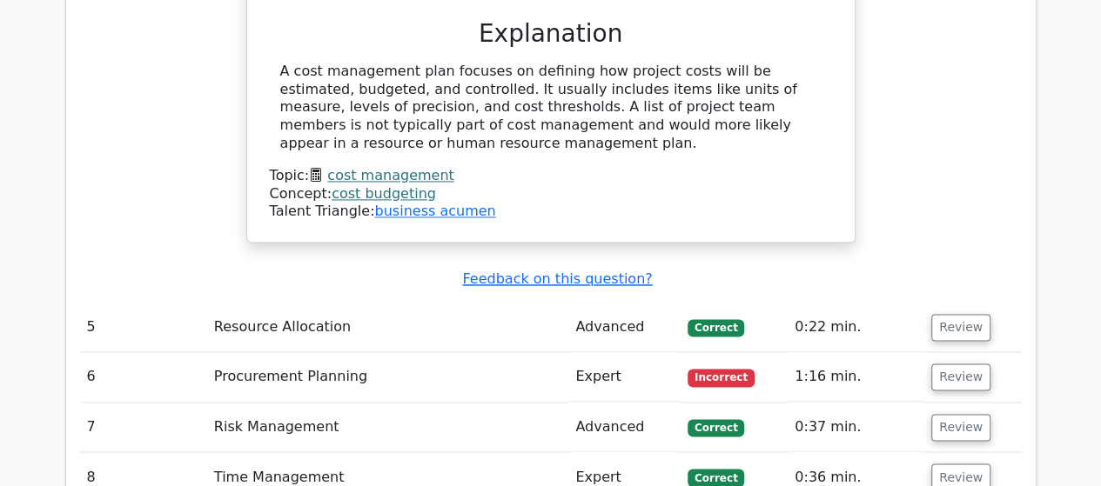
scroll to position [4559, 0]
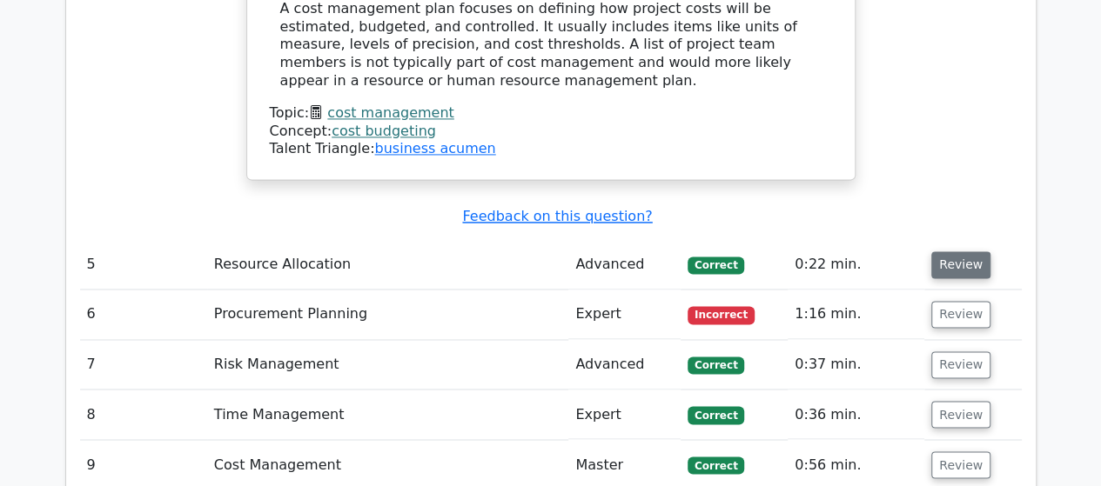
click at [947, 251] on button "Review" at bounding box center [960, 264] width 59 height 27
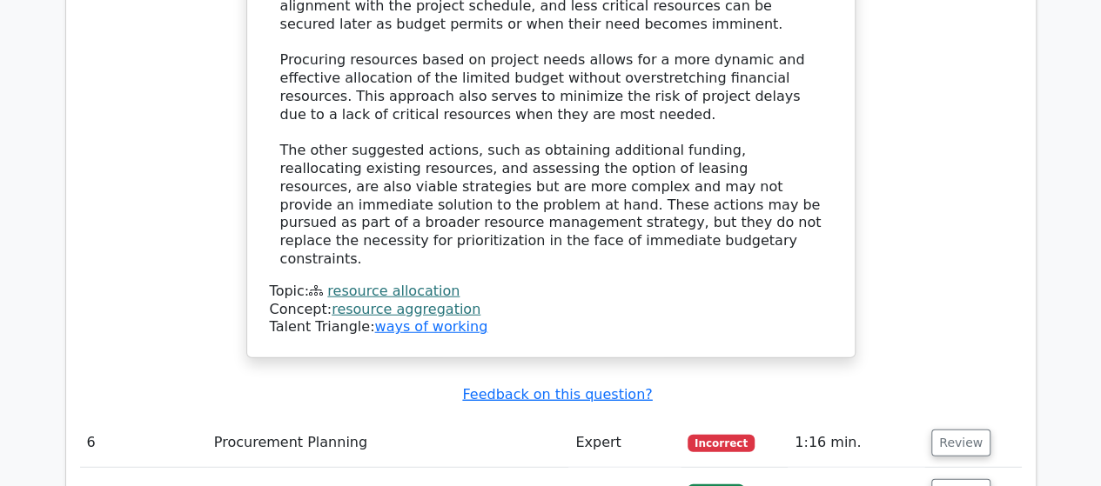
scroll to position [5464, 0]
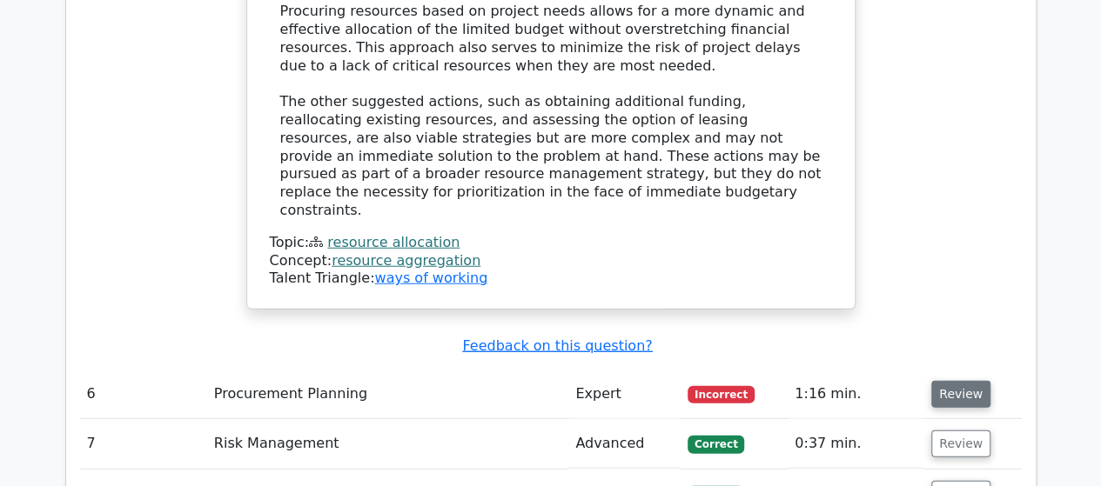
click at [952, 381] on button "Review" at bounding box center [960, 394] width 59 height 27
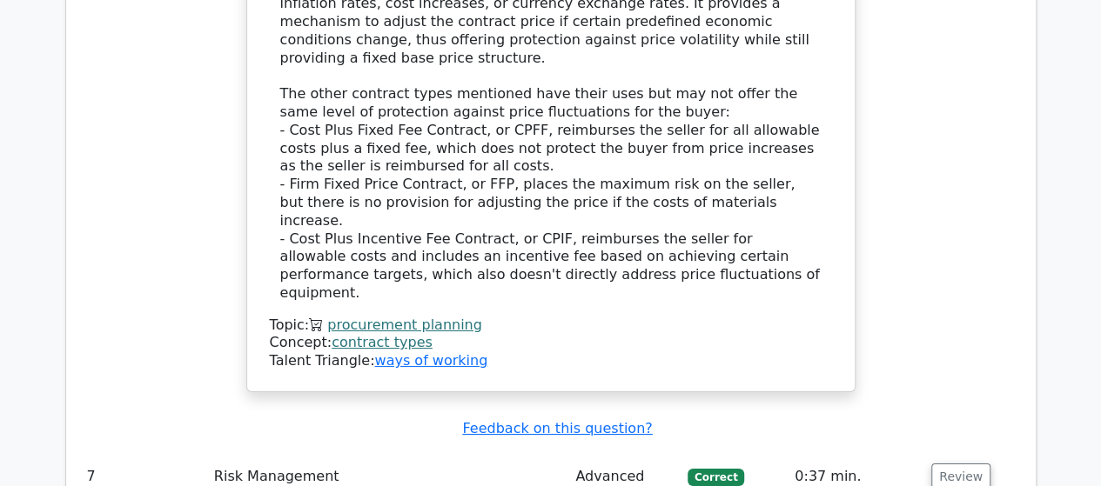
scroll to position [6438, 0]
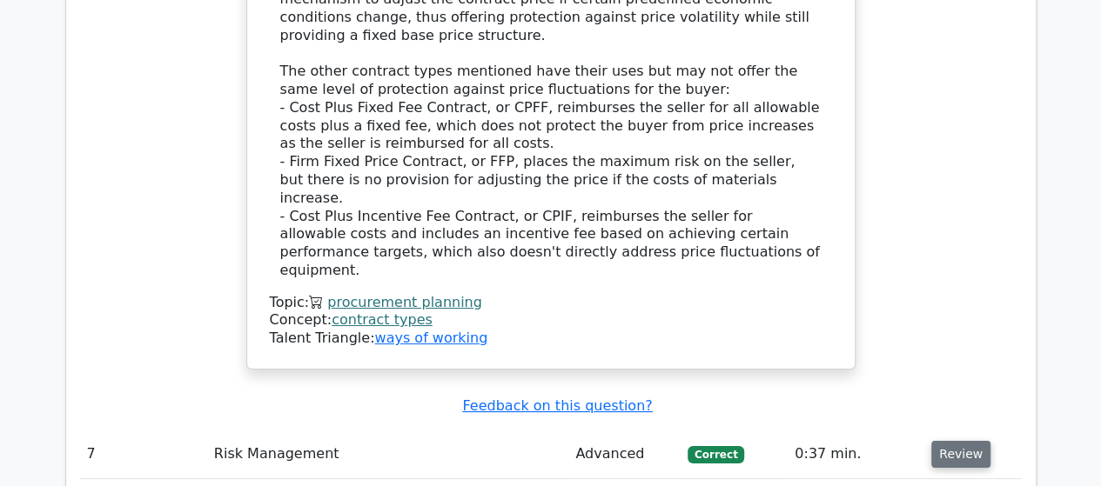
click at [956, 441] on button "Review" at bounding box center [960, 454] width 59 height 27
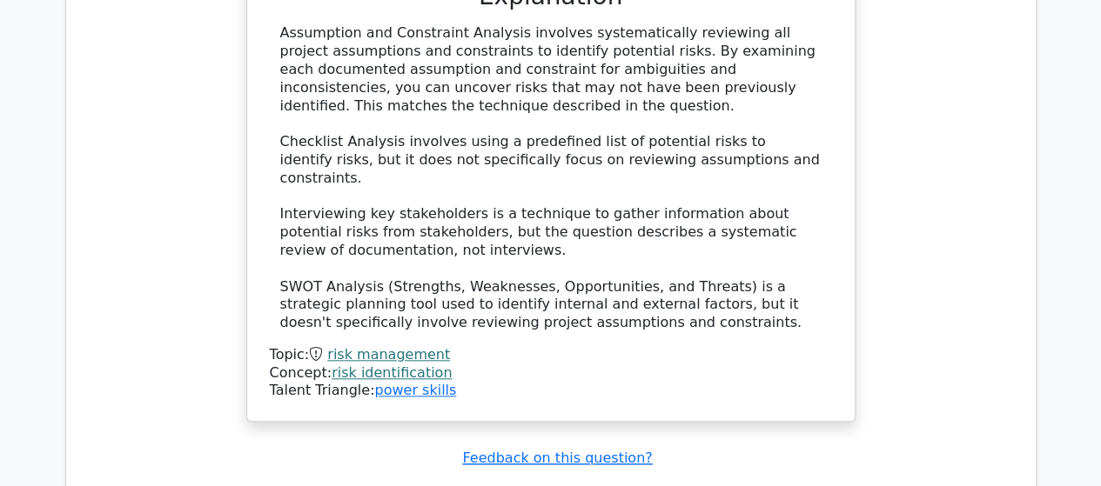
scroll to position [7412, 0]
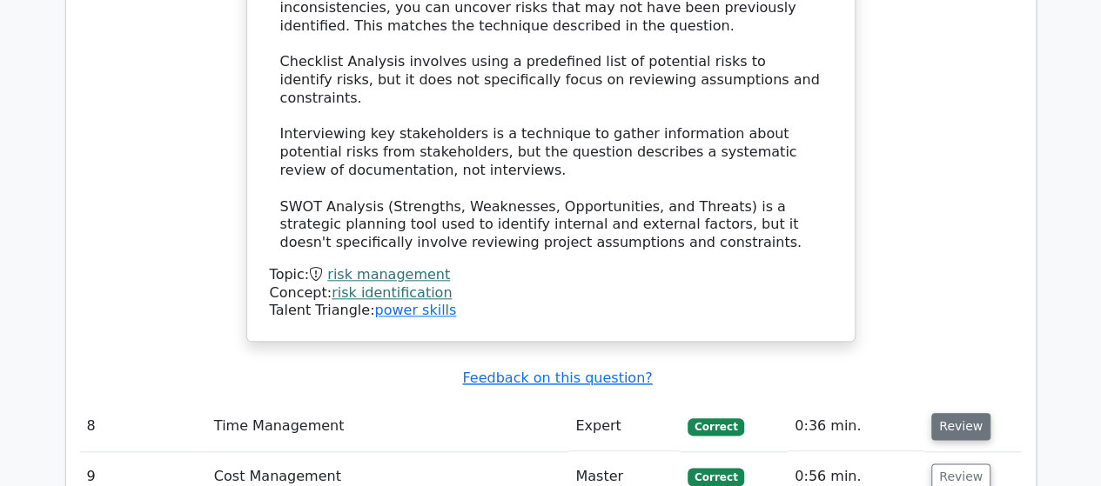
click at [947, 413] on button "Review" at bounding box center [960, 426] width 59 height 27
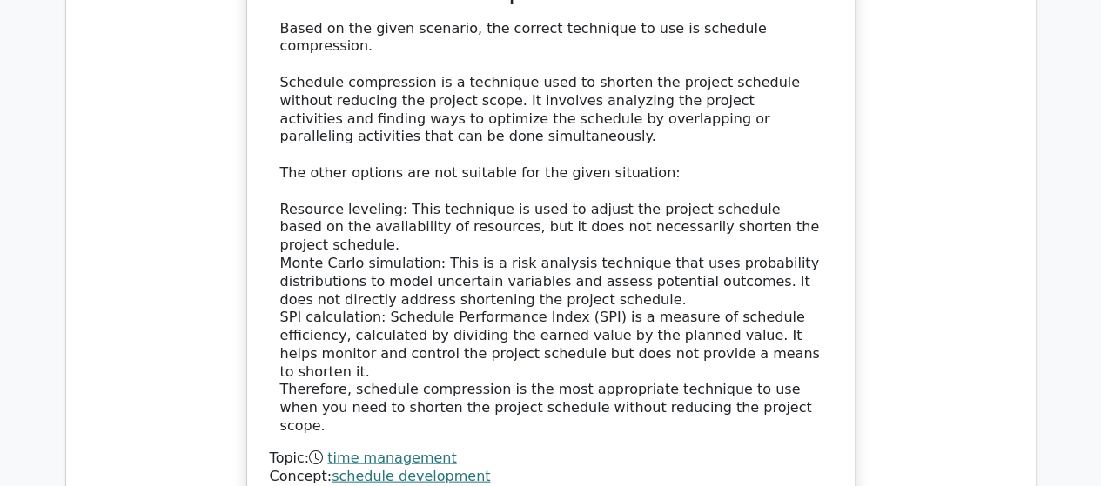
scroll to position [8282, 0]
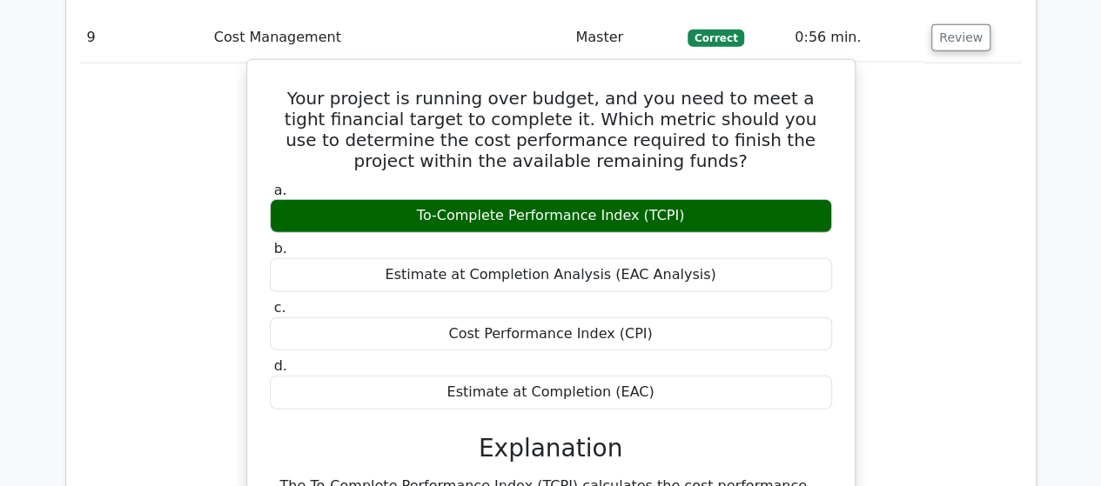
scroll to position [8891, 0]
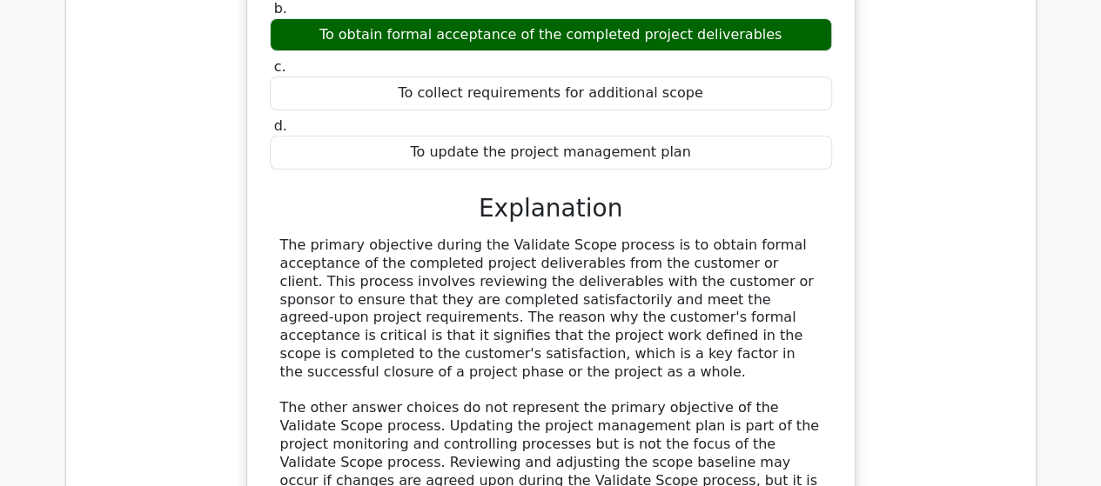
scroll to position [9761, 0]
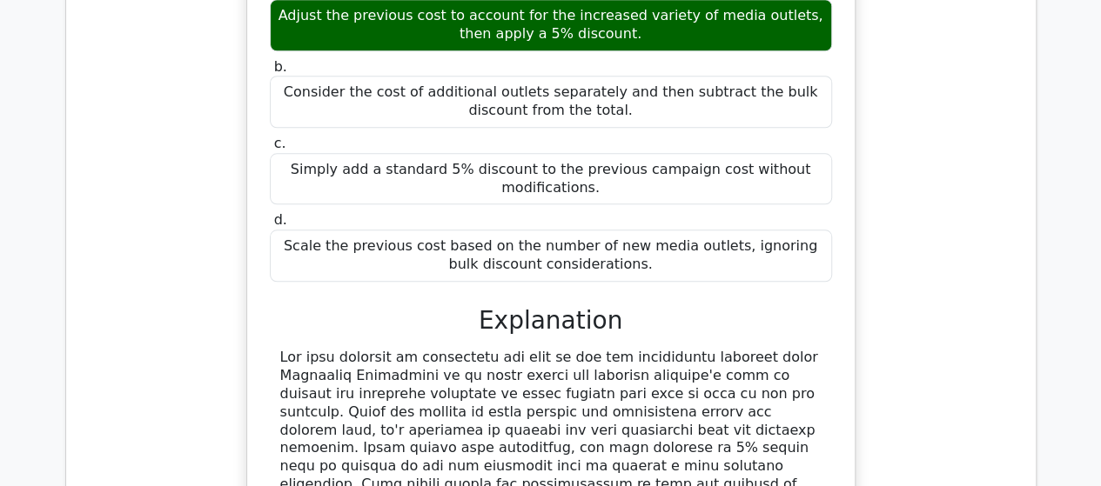
scroll to position [10718, 0]
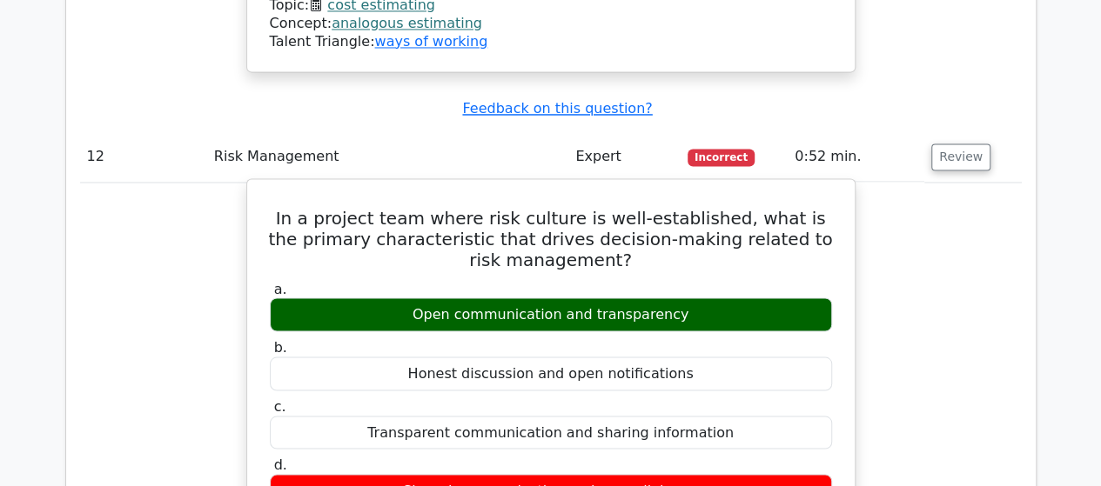
scroll to position [11414, 0]
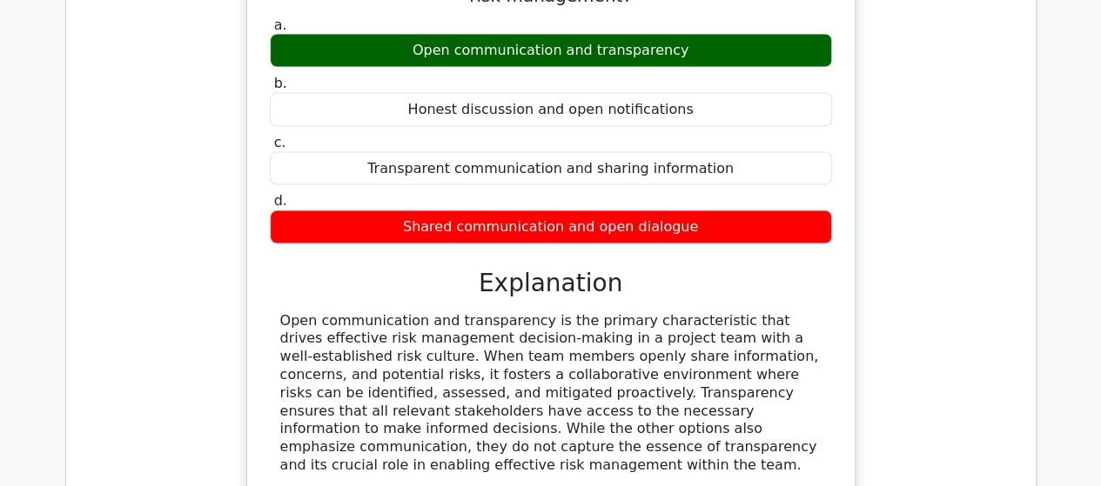
scroll to position [11675, 0]
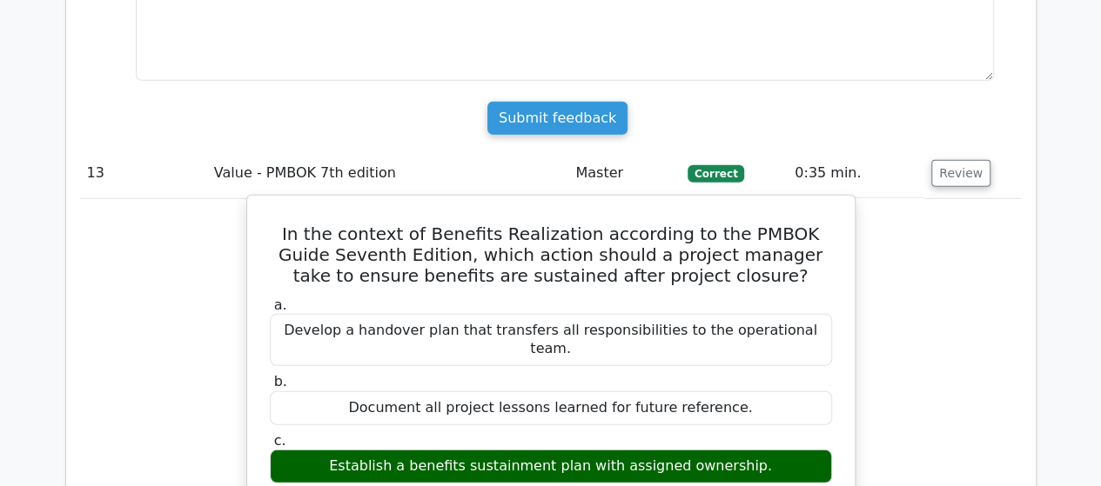
scroll to position [12284, 0]
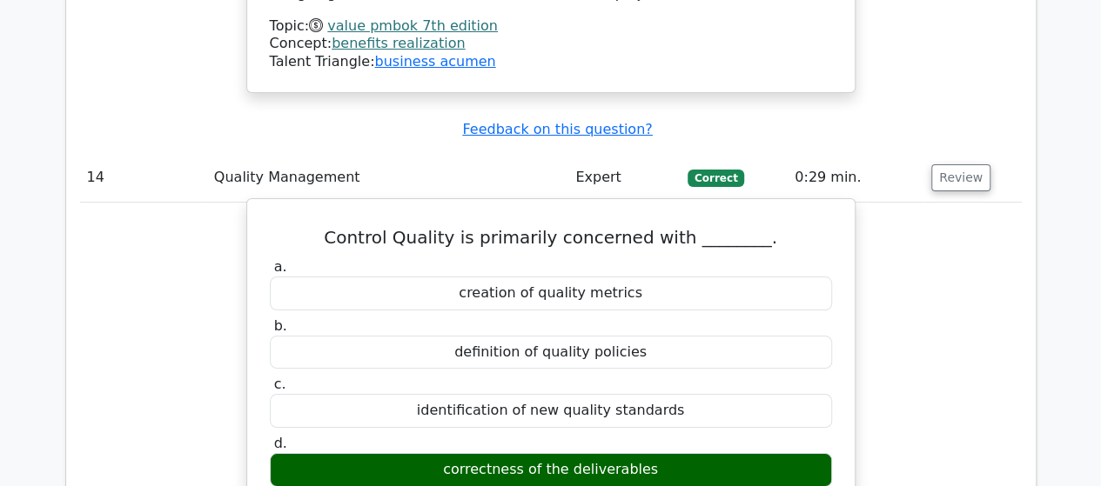
scroll to position [13242, 0]
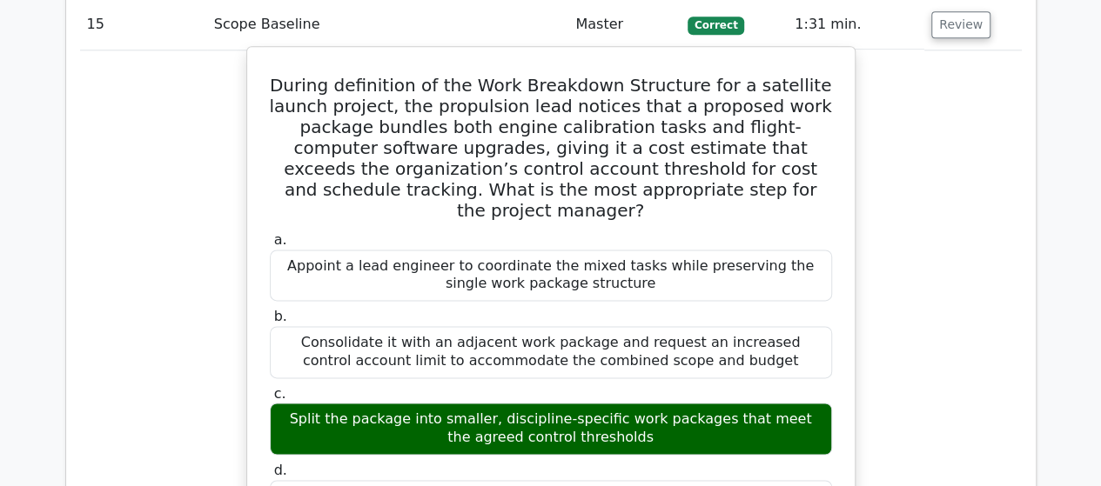
scroll to position [14373, 0]
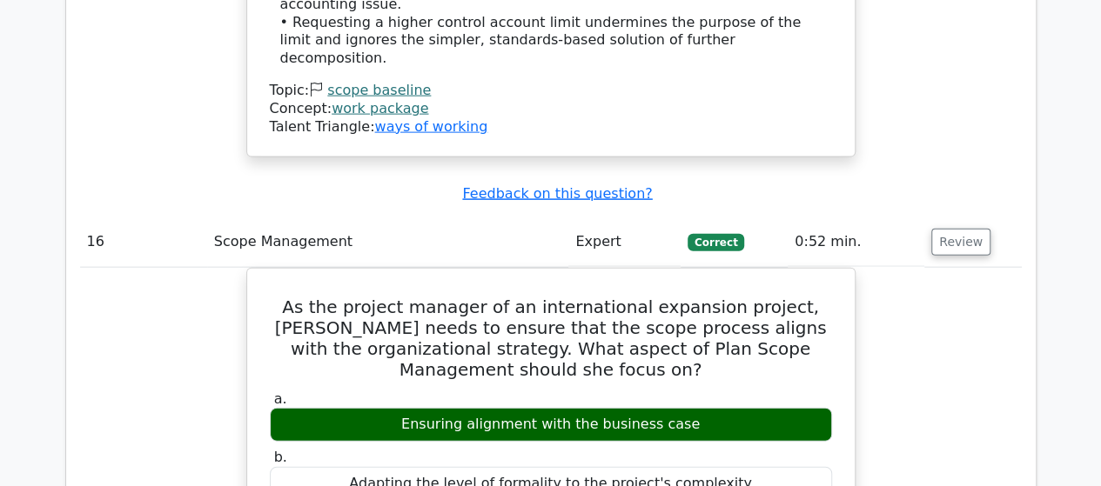
scroll to position [15330, 0]
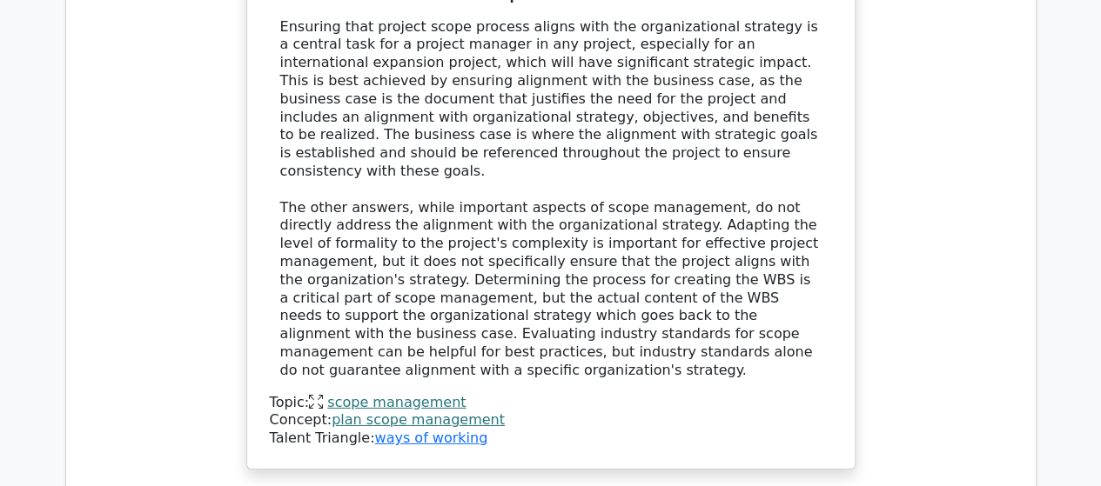
scroll to position [16026, 0]
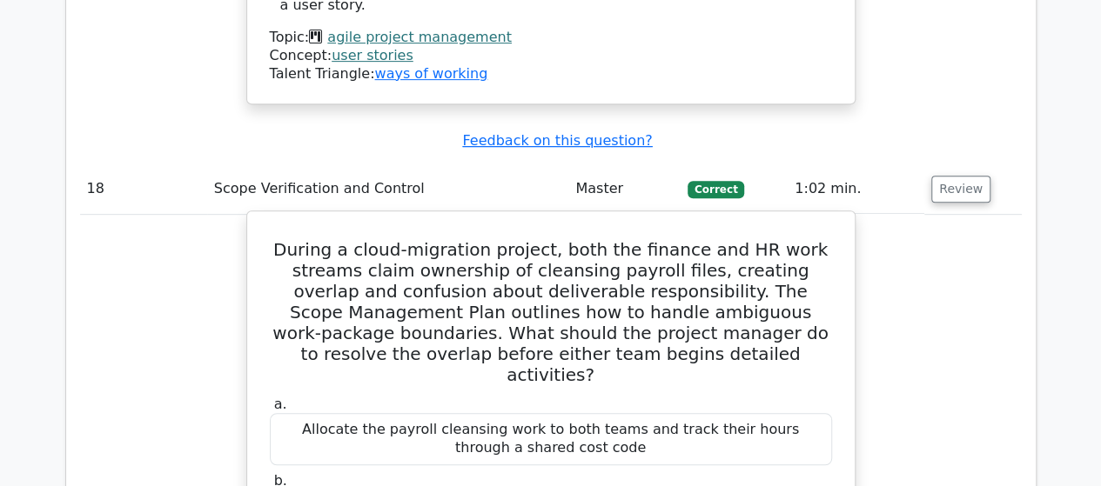
scroll to position [16896, 0]
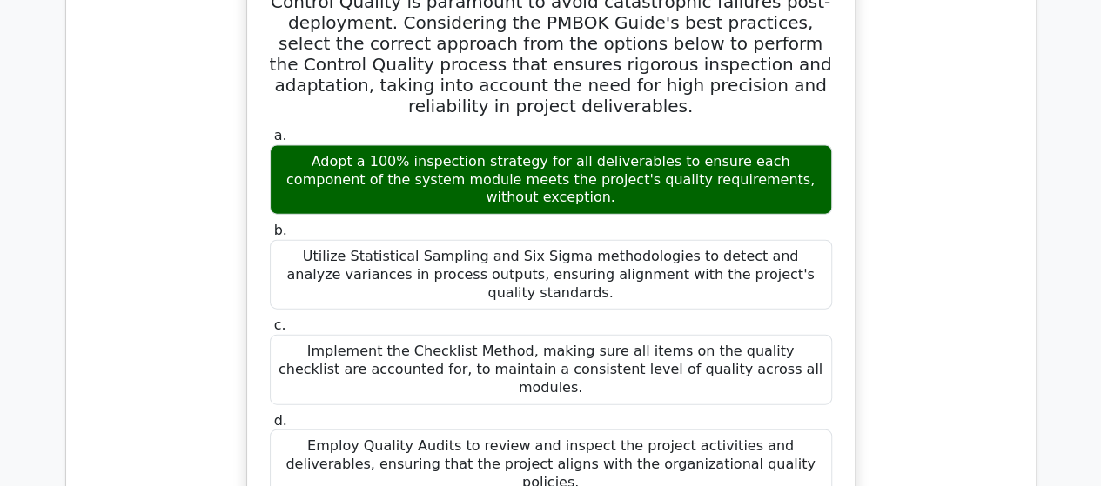
scroll to position [18462, 0]
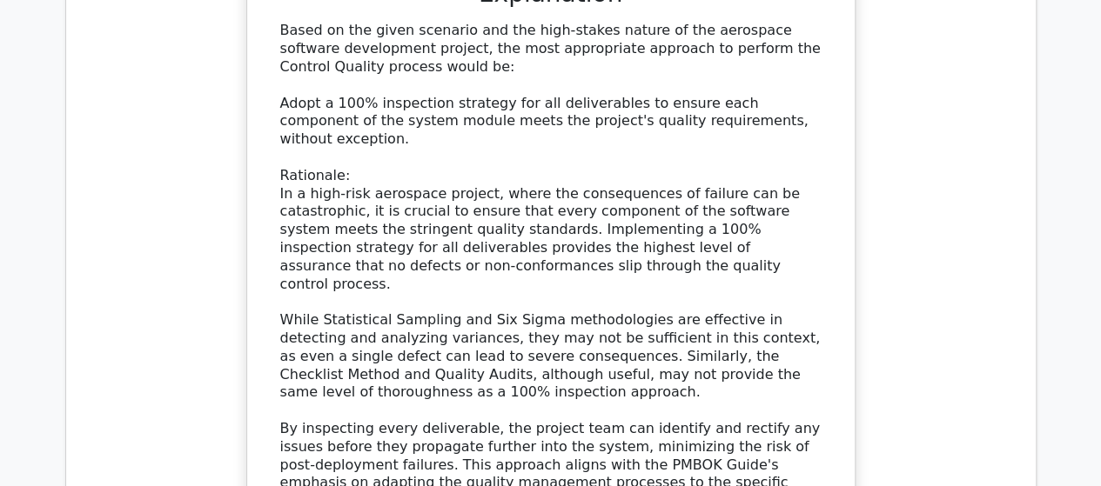
scroll to position [18897, 0]
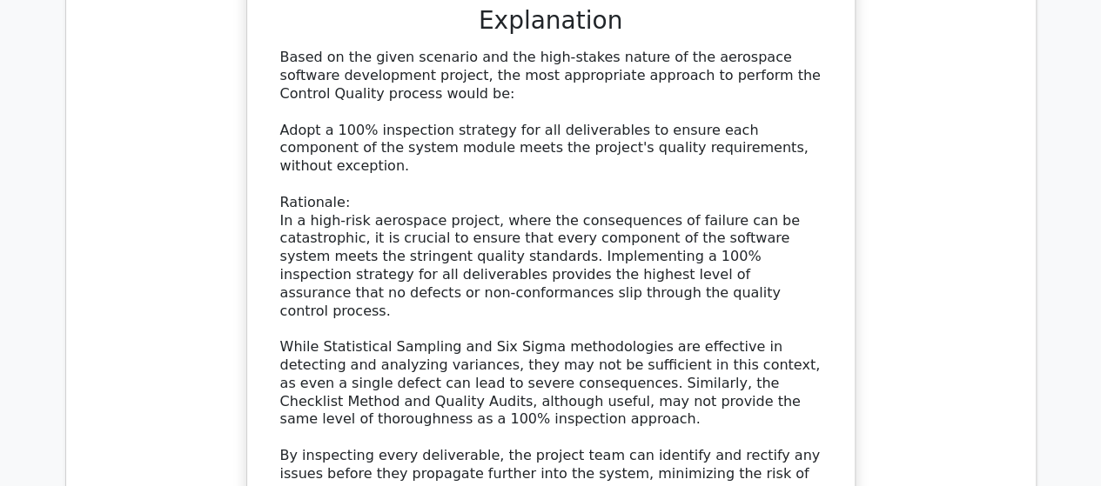
drag, startPoint x: 350, startPoint y: 90, endPoint x: 691, endPoint y: 112, distance: 341.7
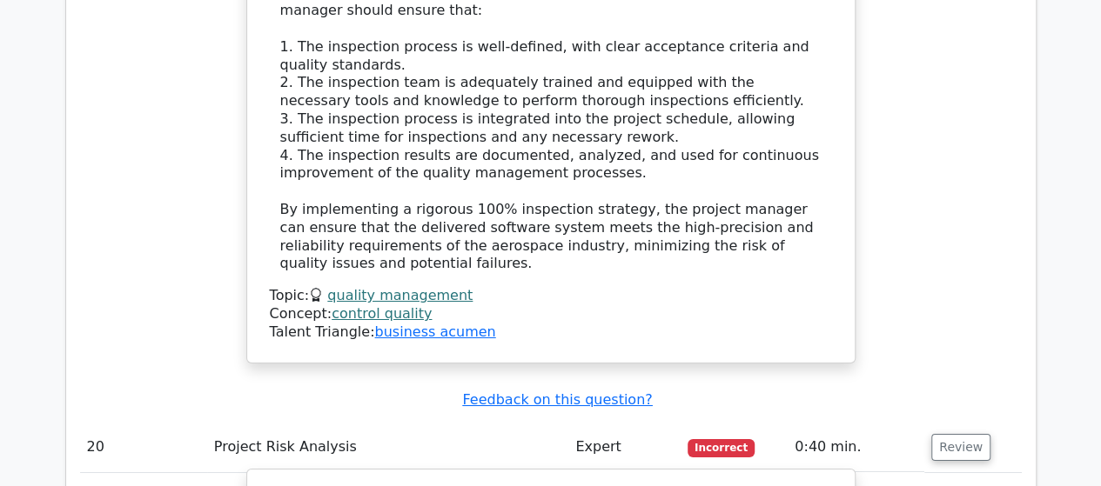
scroll to position [19506, 0]
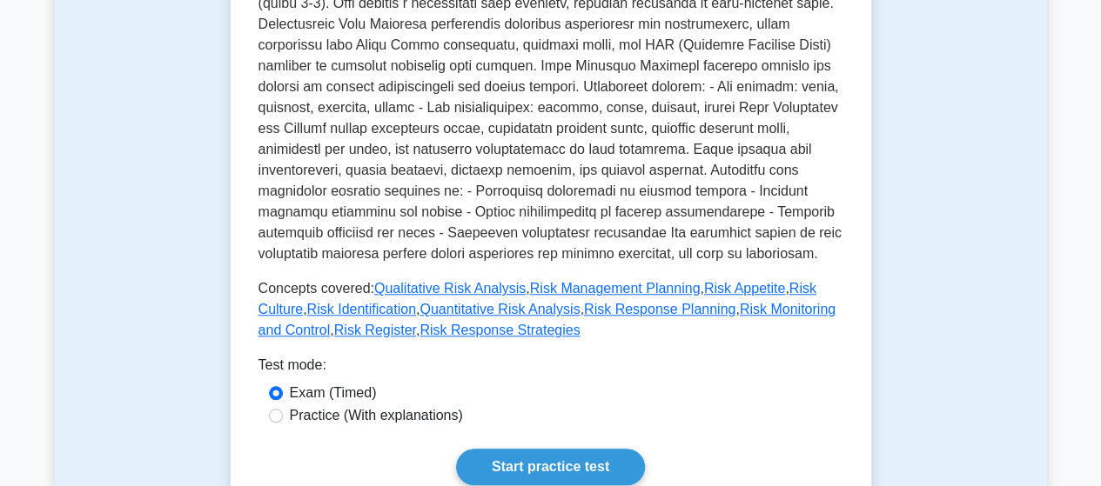
scroll to position [609, 0]
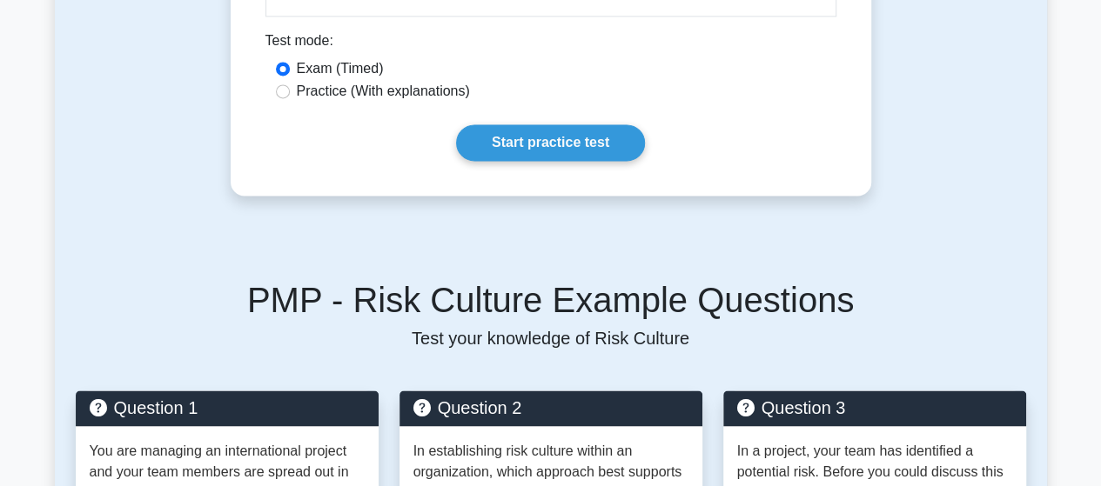
scroll to position [1218, 0]
